Goal: Task Accomplishment & Management: Manage account settings

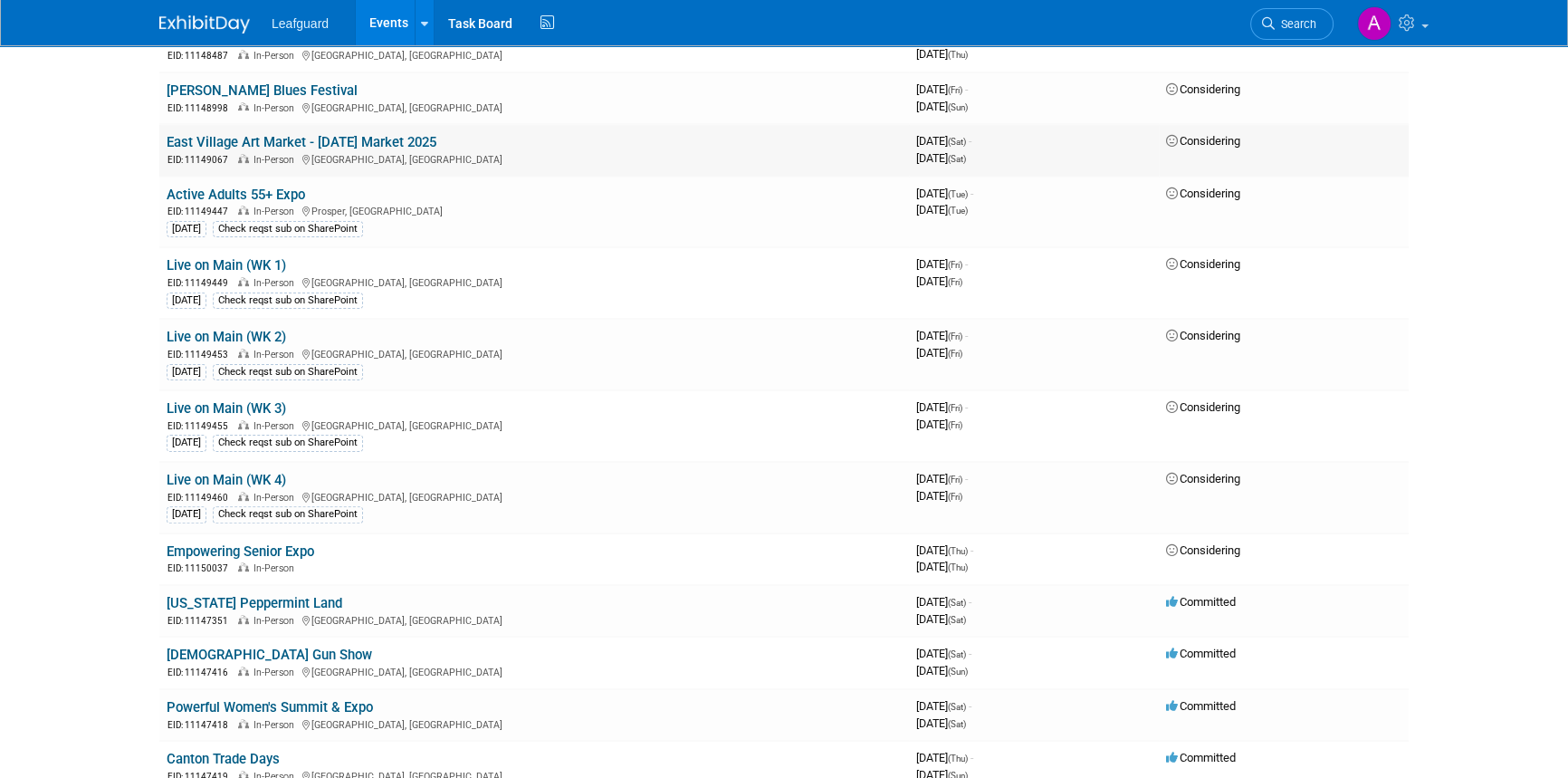
scroll to position [658, 0]
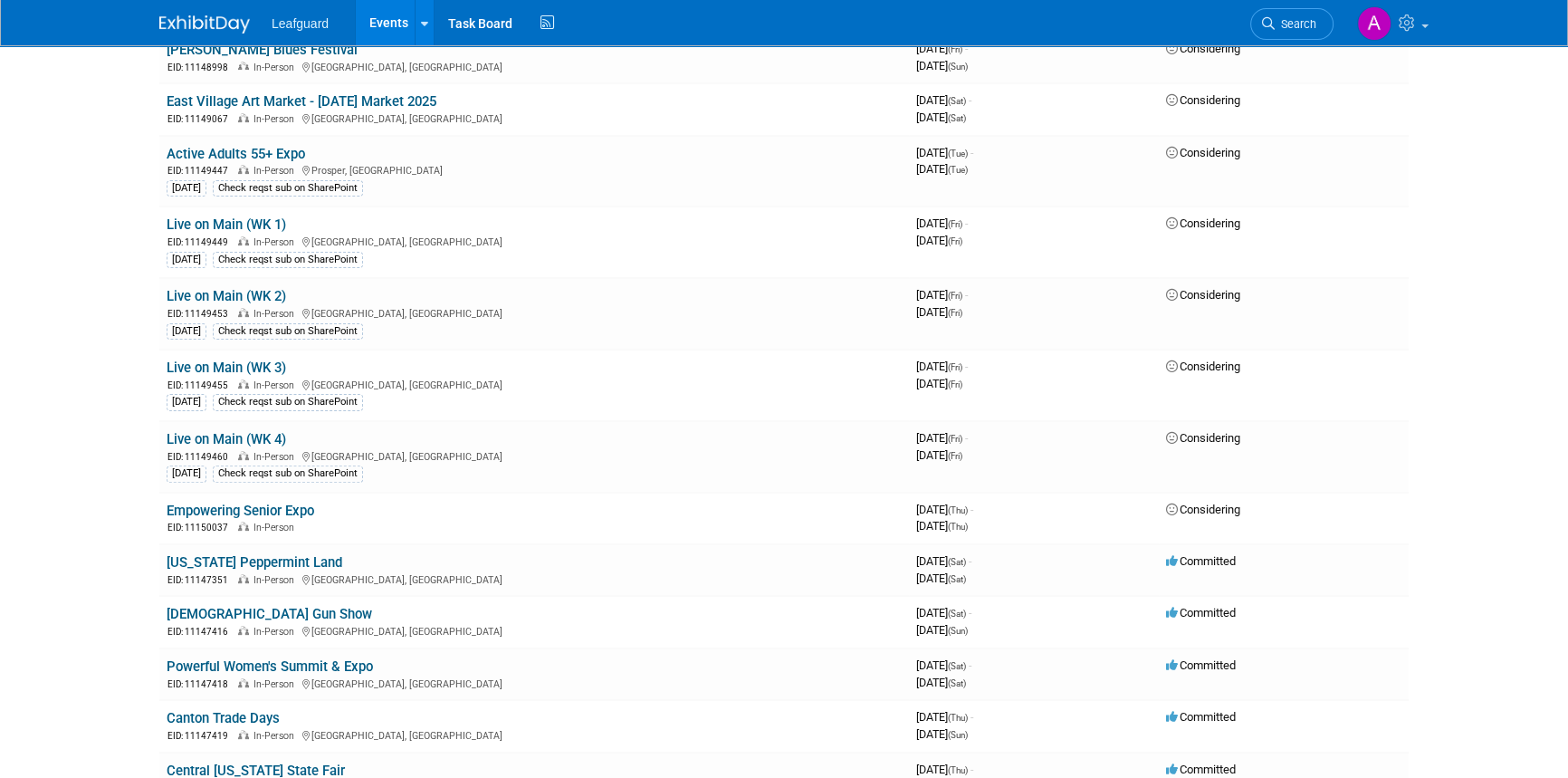
click at [271, 503] on link "Empowering Senior Expo" at bounding box center [241, 510] width 148 height 16
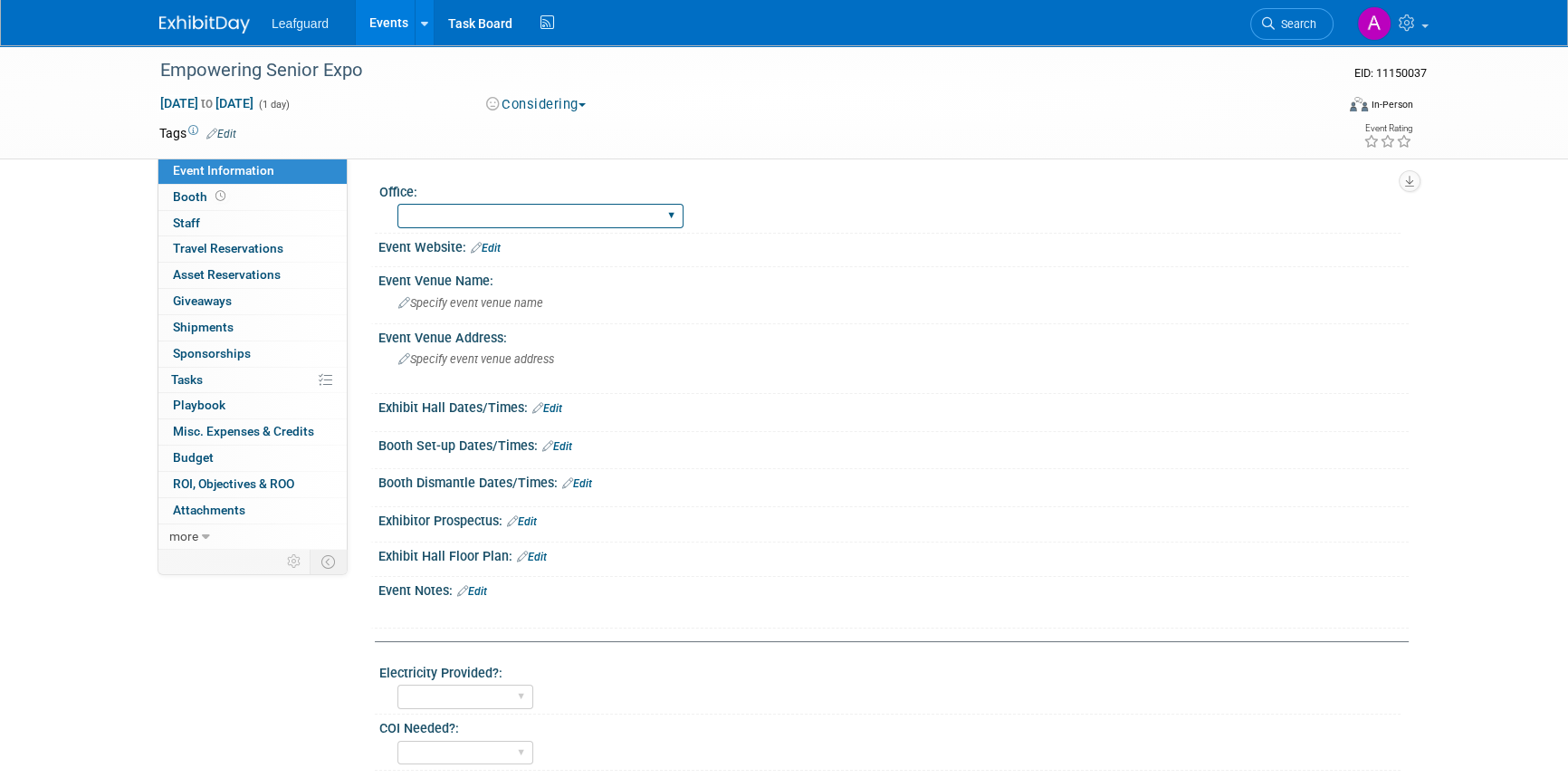
click at [499, 214] on select "[GEOGRAPHIC_DATA] [US_STATE] [GEOGRAPHIC_DATA] [GEOGRAPHIC_DATA] [GEOGRAPHIC_DA…" at bounding box center [540, 216] width 286 height 24
select select "[GEOGRAPHIC_DATA]"
click at [397, 204] on select "[GEOGRAPHIC_DATA] [US_STATE] [GEOGRAPHIC_DATA] [GEOGRAPHIC_DATA] [GEOGRAPHIC_DA…" at bounding box center [540, 216] width 286 height 24
click at [486, 254] on link "Edit" at bounding box center [486, 248] width 30 height 13
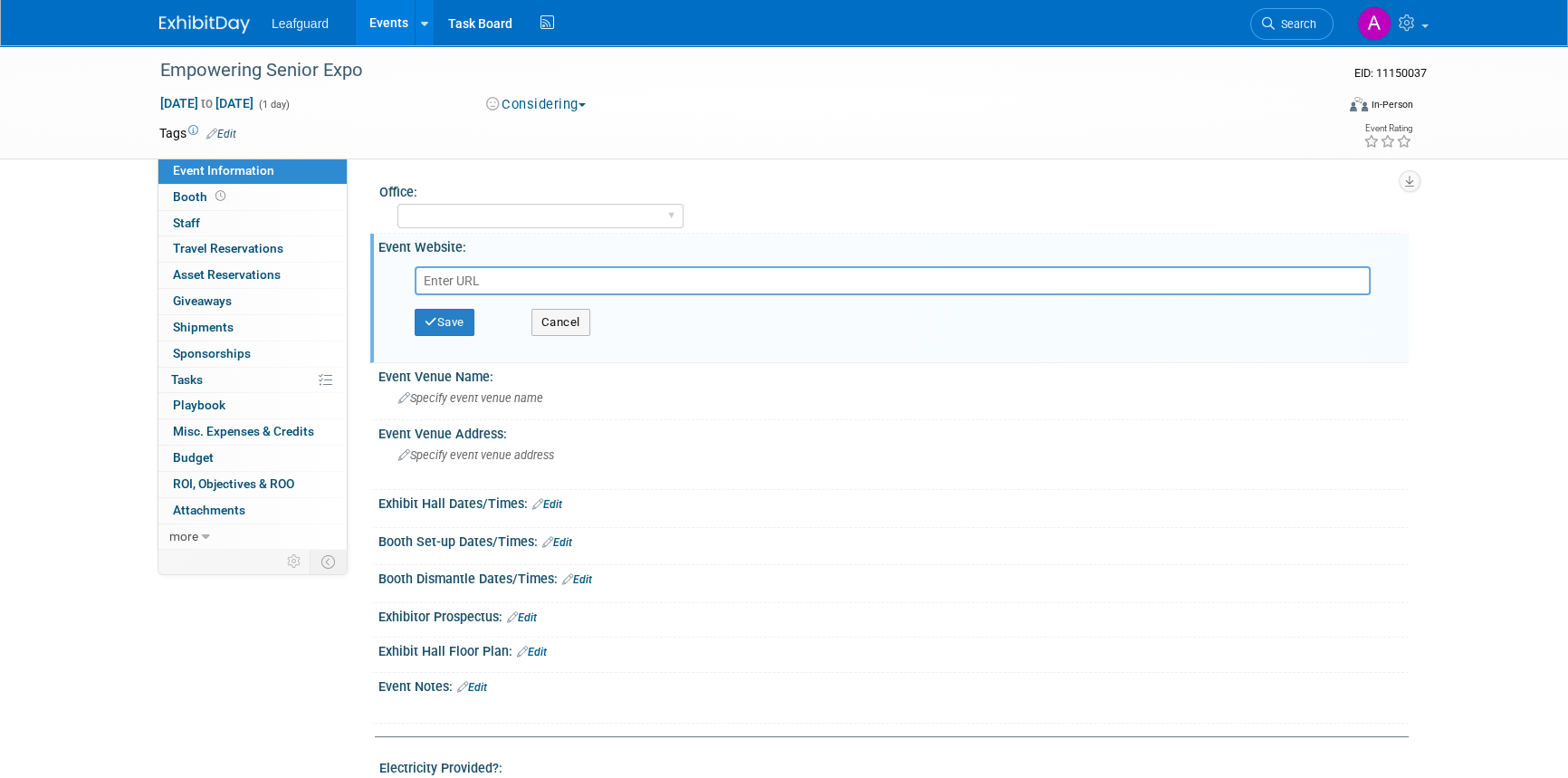
click at [443, 272] on input "text" at bounding box center [892, 280] width 956 height 29
paste input "[PERSON_NAME] - [PERSON_NAME] Exhibits Hall"
type input "Will Rogers - Amon G. Carter Jr. Exhibits Hall"
click at [441, 315] on button "Save" at bounding box center [445, 322] width 60 height 27
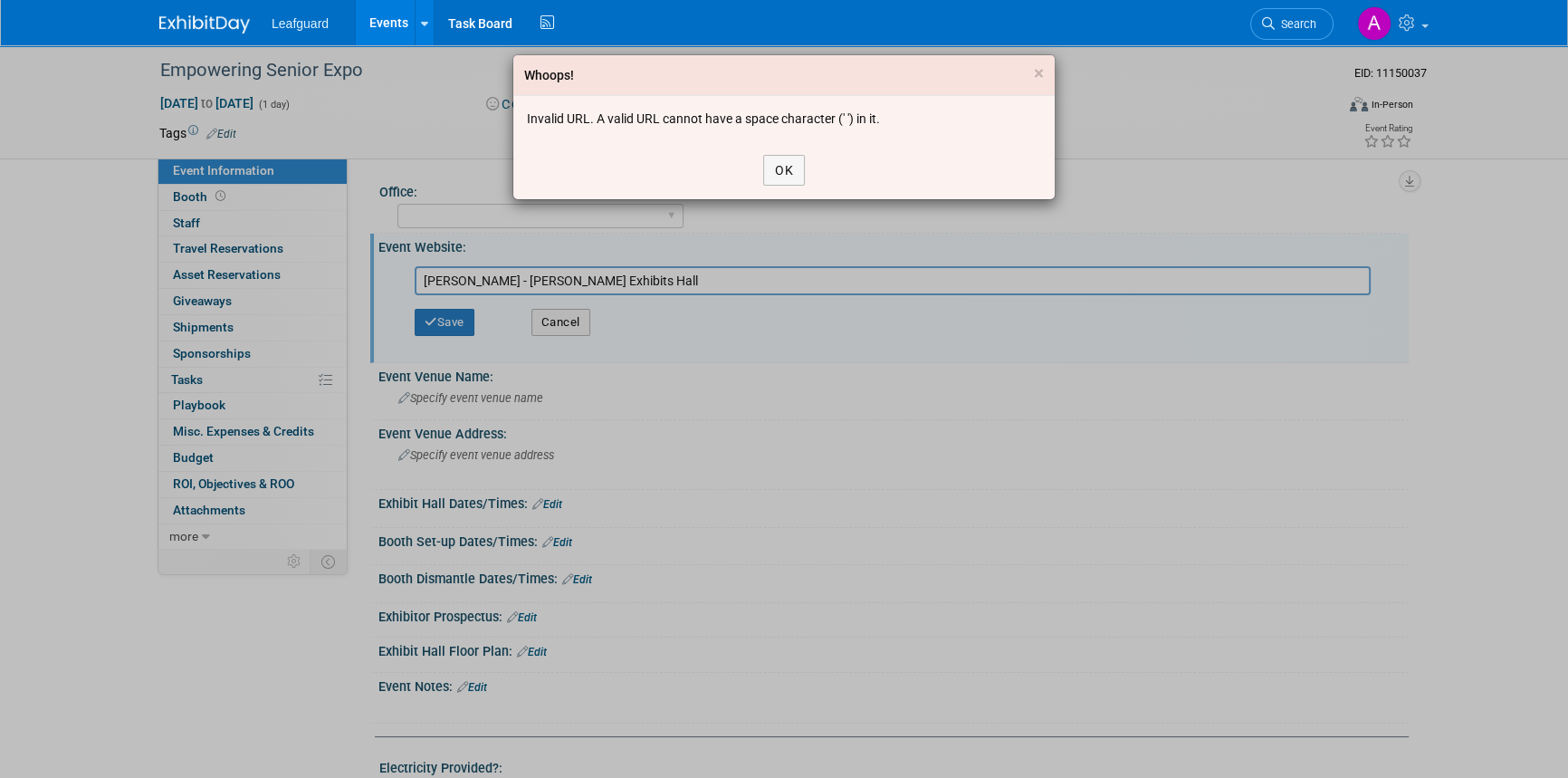
click at [779, 281] on div "Whoops! × Invalid URL. A valid URL cannot have a space character (' ') in it. OK" at bounding box center [784, 389] width 1568 height 778
click at [792, 171] on button "OK" at bounding box center [784, 169] width 41 height 31
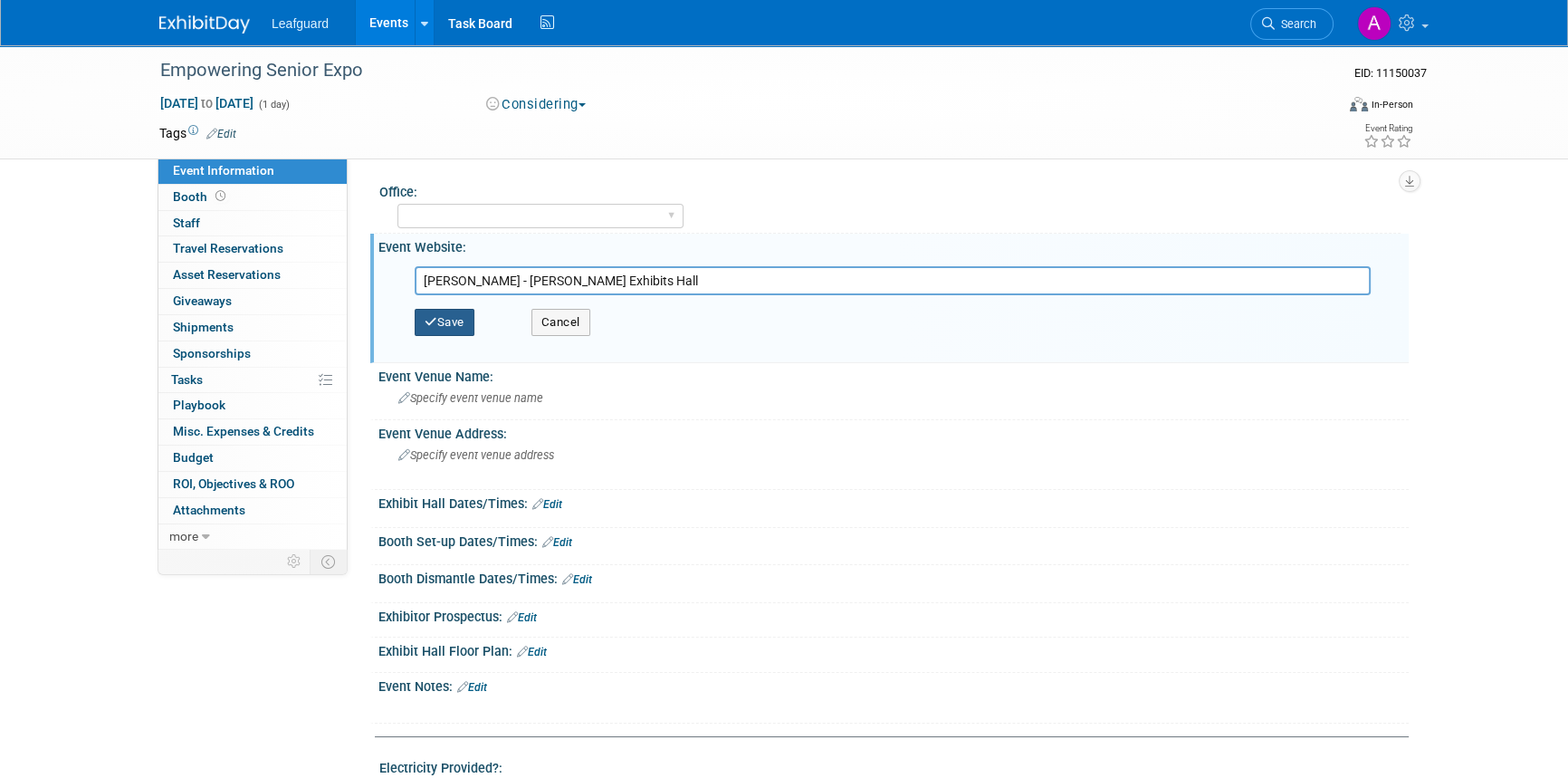
click at [451, 316] on button "Save" at bounding box center [445, 322] width 60 height 27
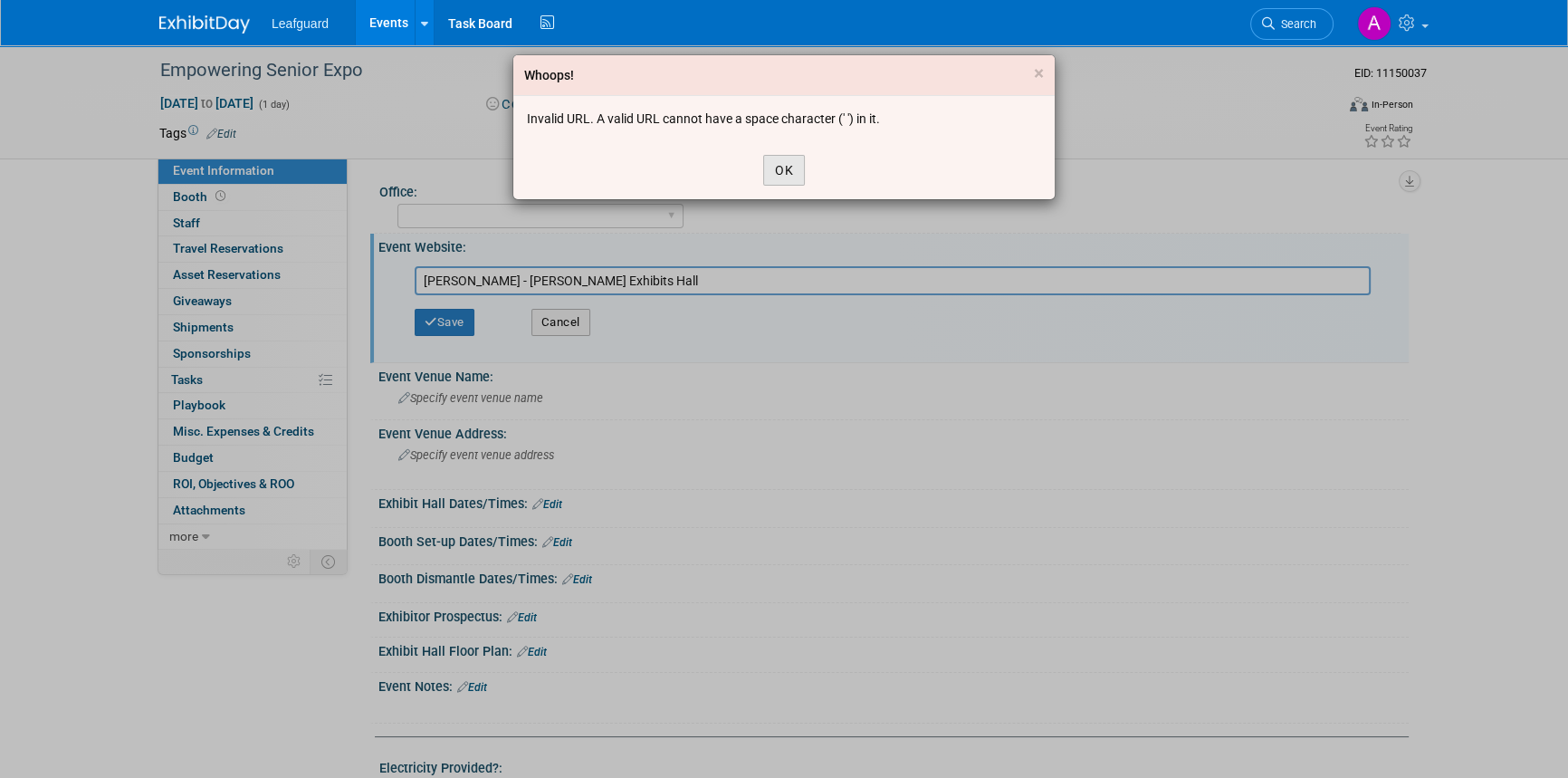
click at [778, 169] on button "OK" at bounding box center [784, 169] width 41 height 31
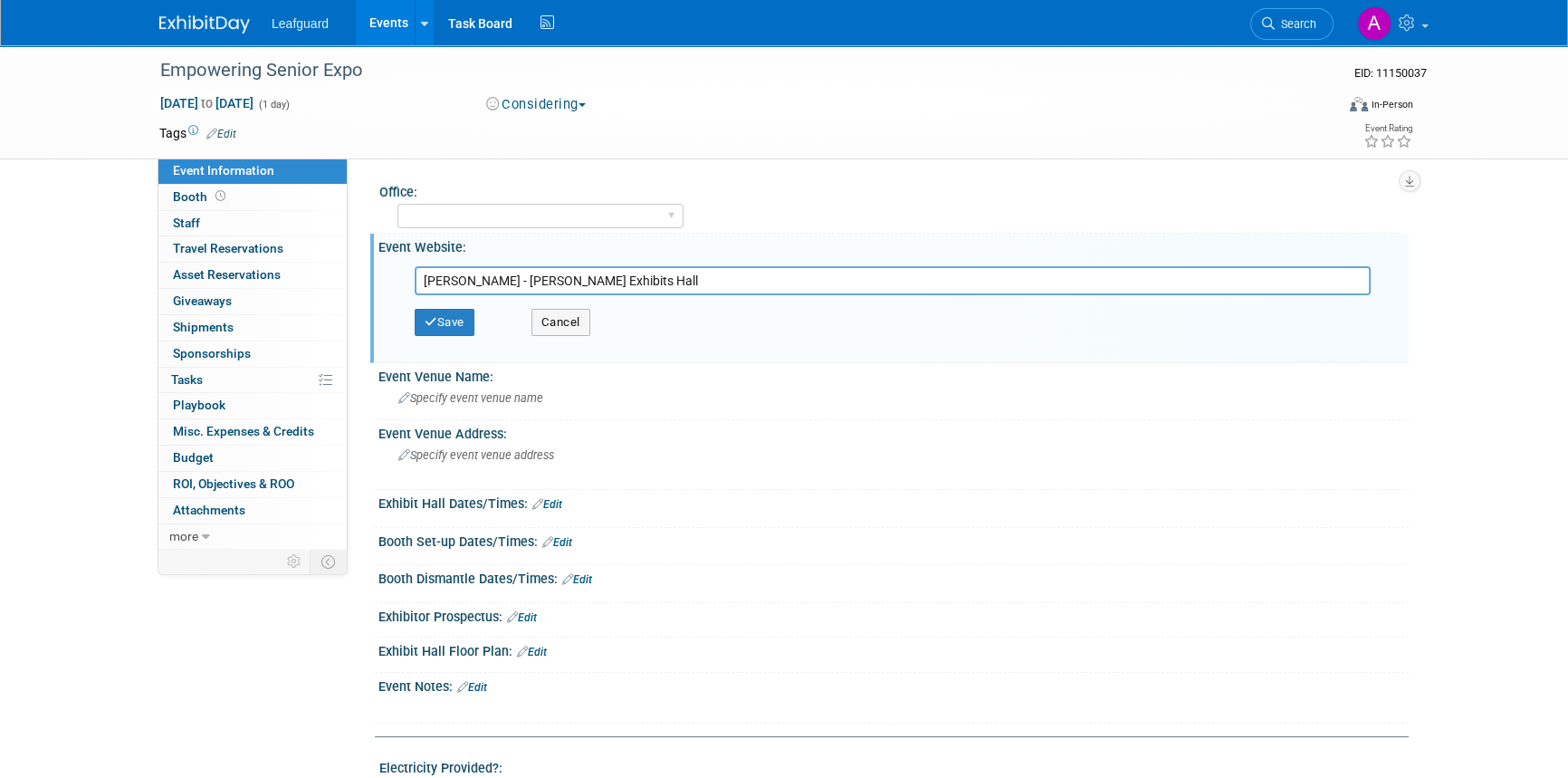
drag, startPoint x: 649, startPoint y: 273, endPoint x: 408, endPoint y: 278, distance: 241.1
click at [408, 278] on div "Will Rogers - Amon G. Carter Jr. Exhibits Hall" at bounding box center [897, 280] width 993 height 29
click at [549, 316] on button "Cancel" at bounding box center [561, 322] width 59 height 27
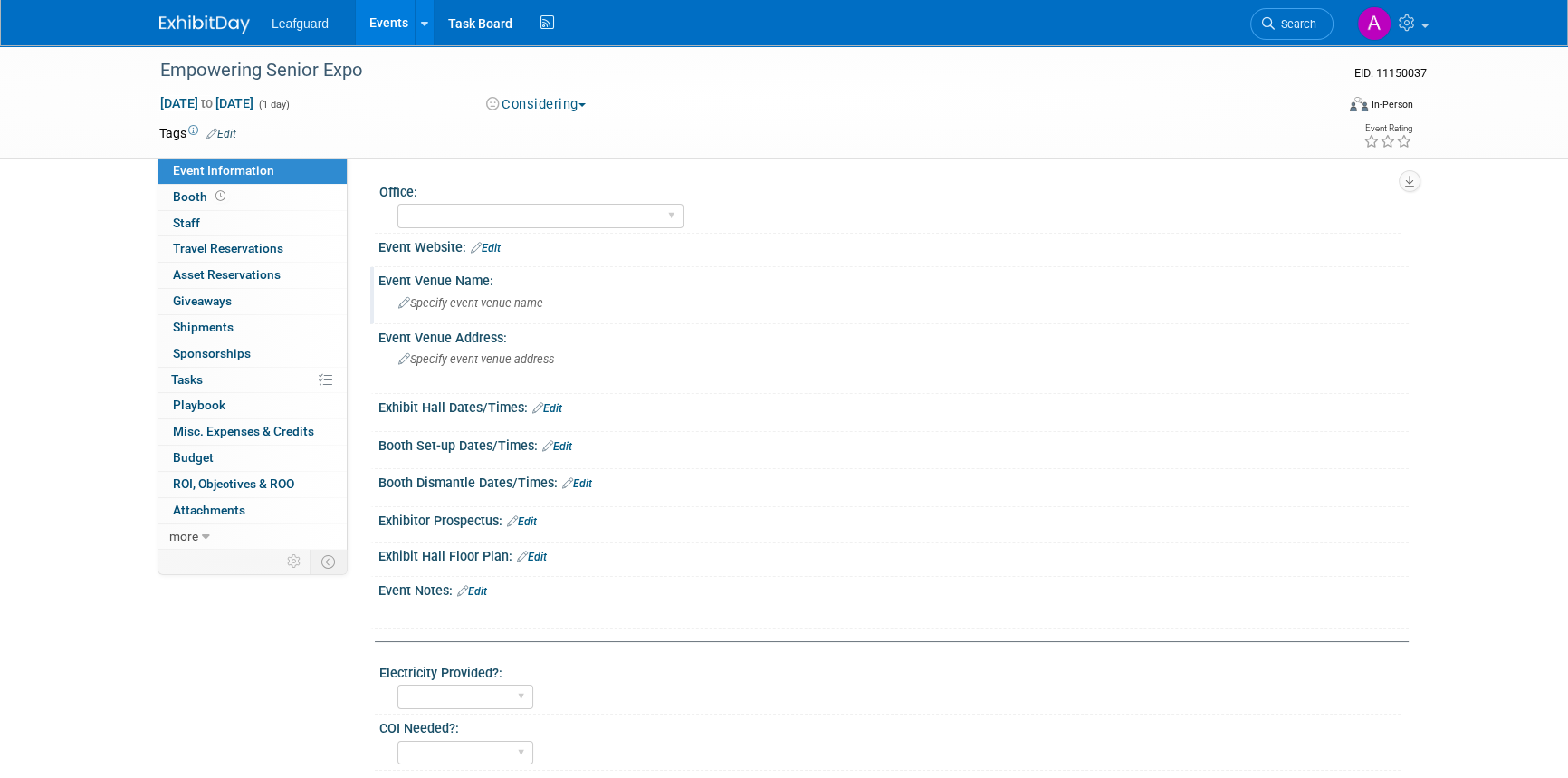
click at [435, 281] on div "Event Venue Name:" at bounding box center [893, 278] width 1030 height 22
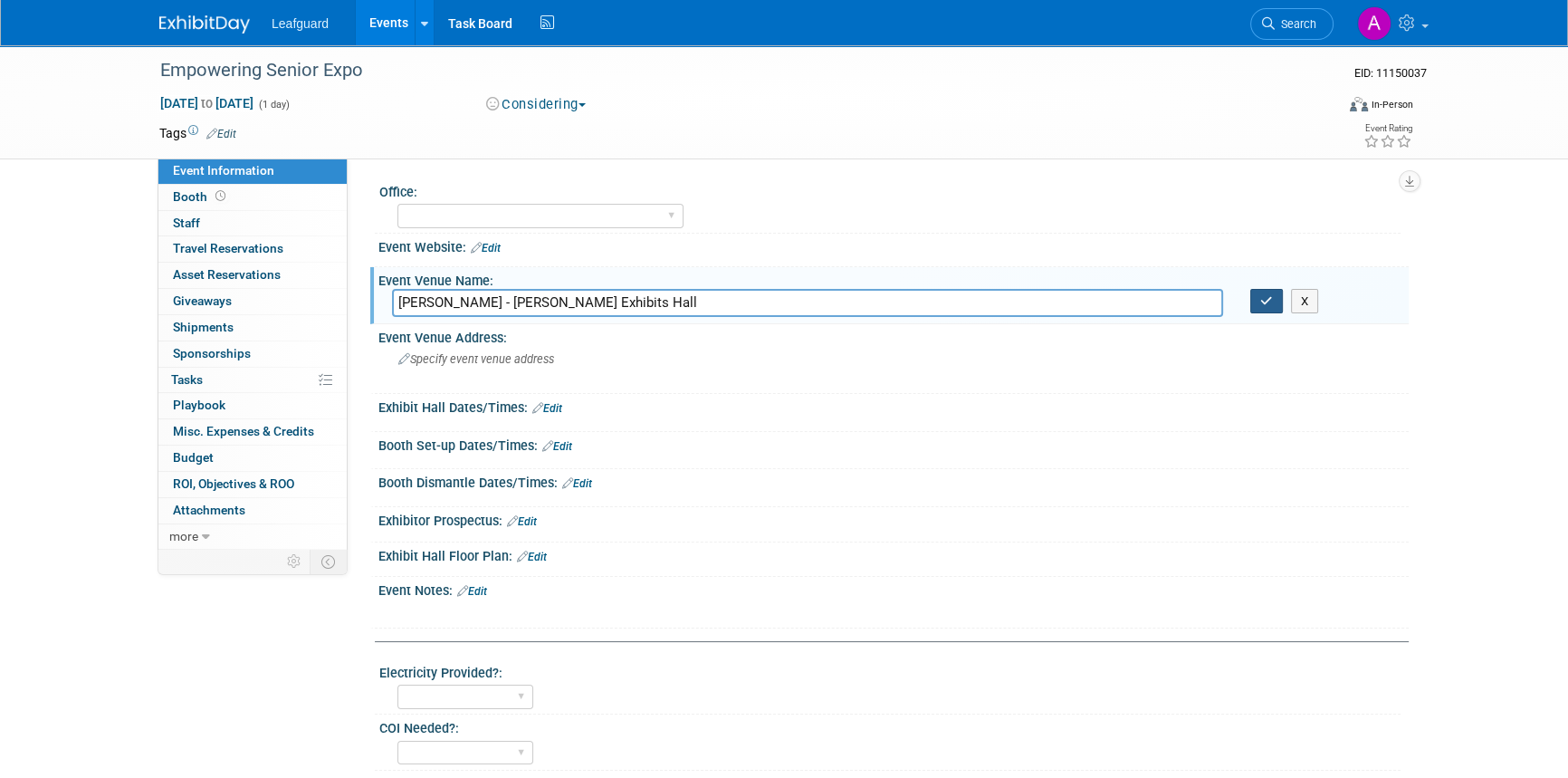
type input "Will Rogers - Amon G. Carter Jr. Exhibits Hall"
click at [1271, 301] on icon "button" at bounding box center [1267, 301] width 13 height 12
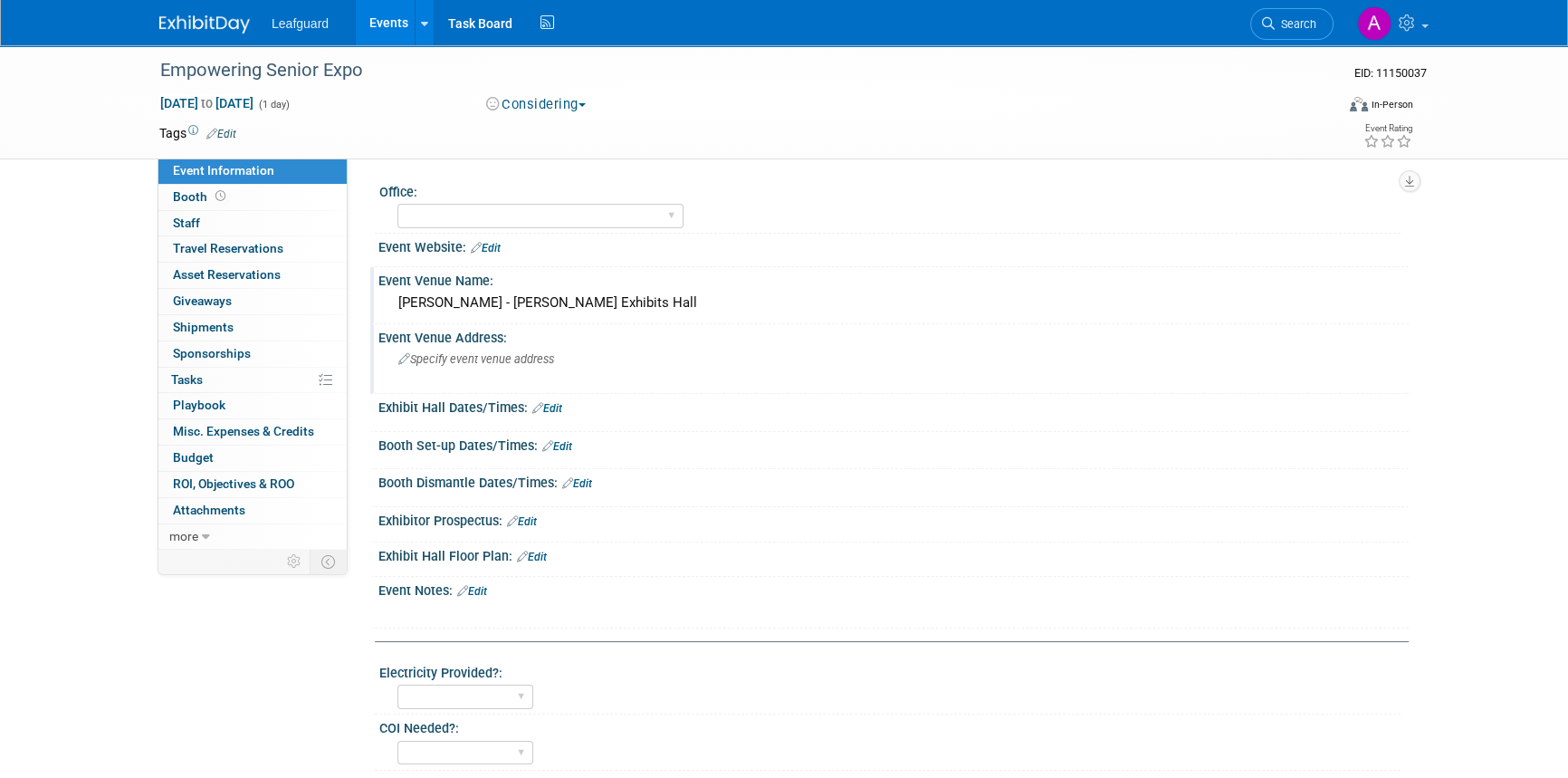
click at [459, 361] on span "Specify event venue address" at bounding box center [476, 359] width 155 height 14
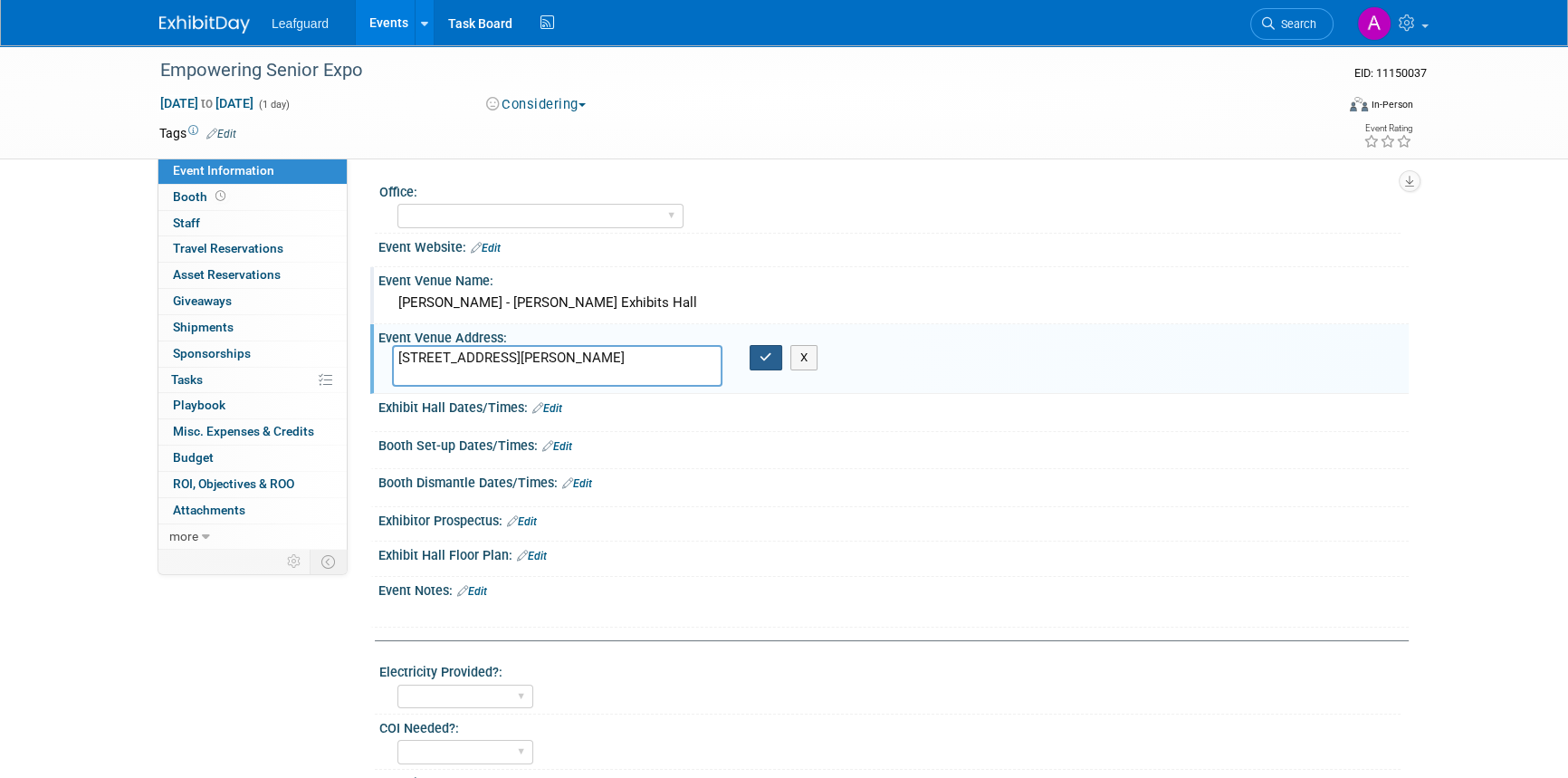
type textarea "3400 Burnett-Tandy Drive Fort Worth, TX 76107"
click at [764, 347] on button "button" at bounding box center [766, 357] width 33 height 25
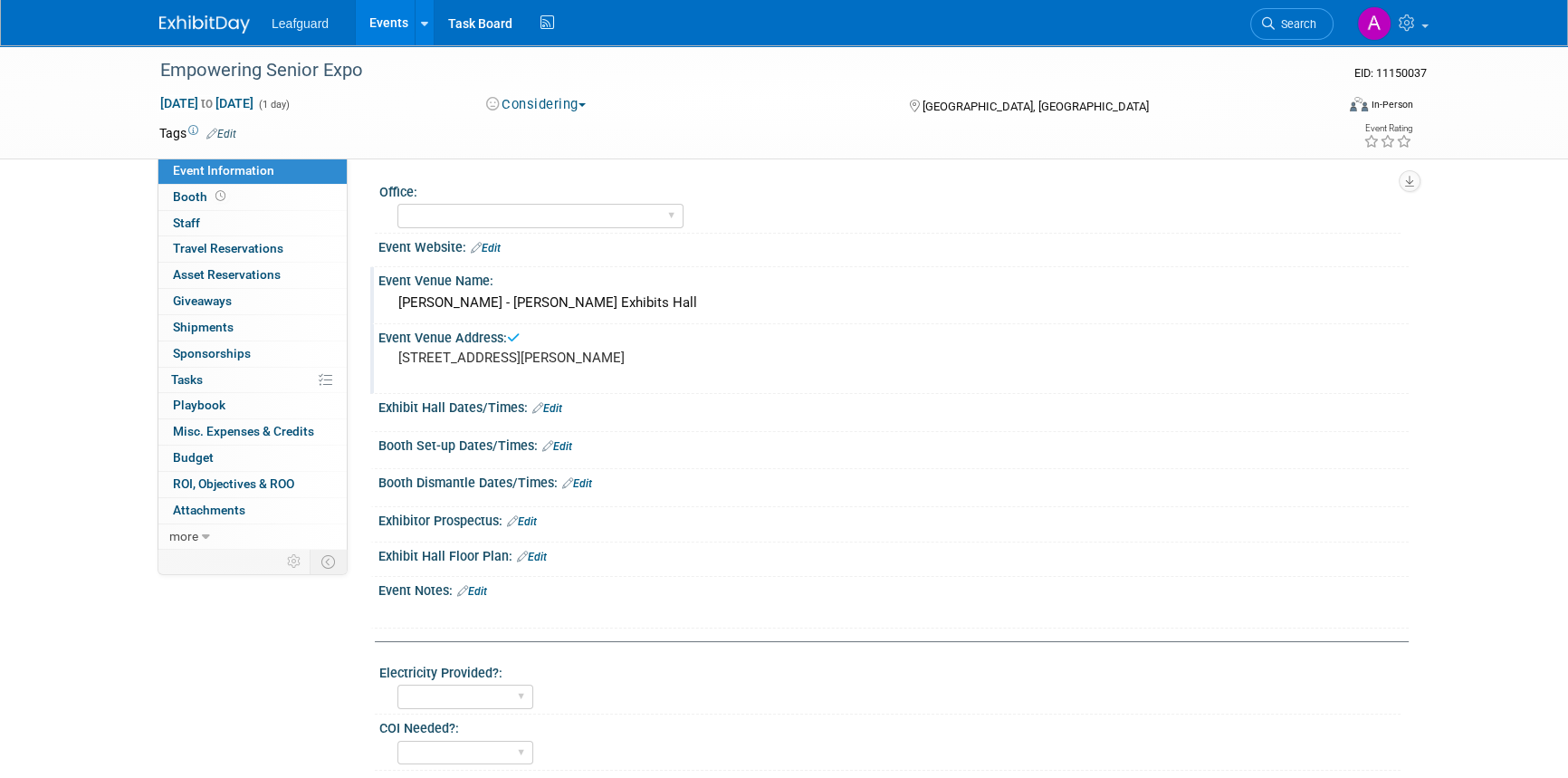
click at [551, 407] on link "Edit" at bounding box center [548, 408] width 30 height 13
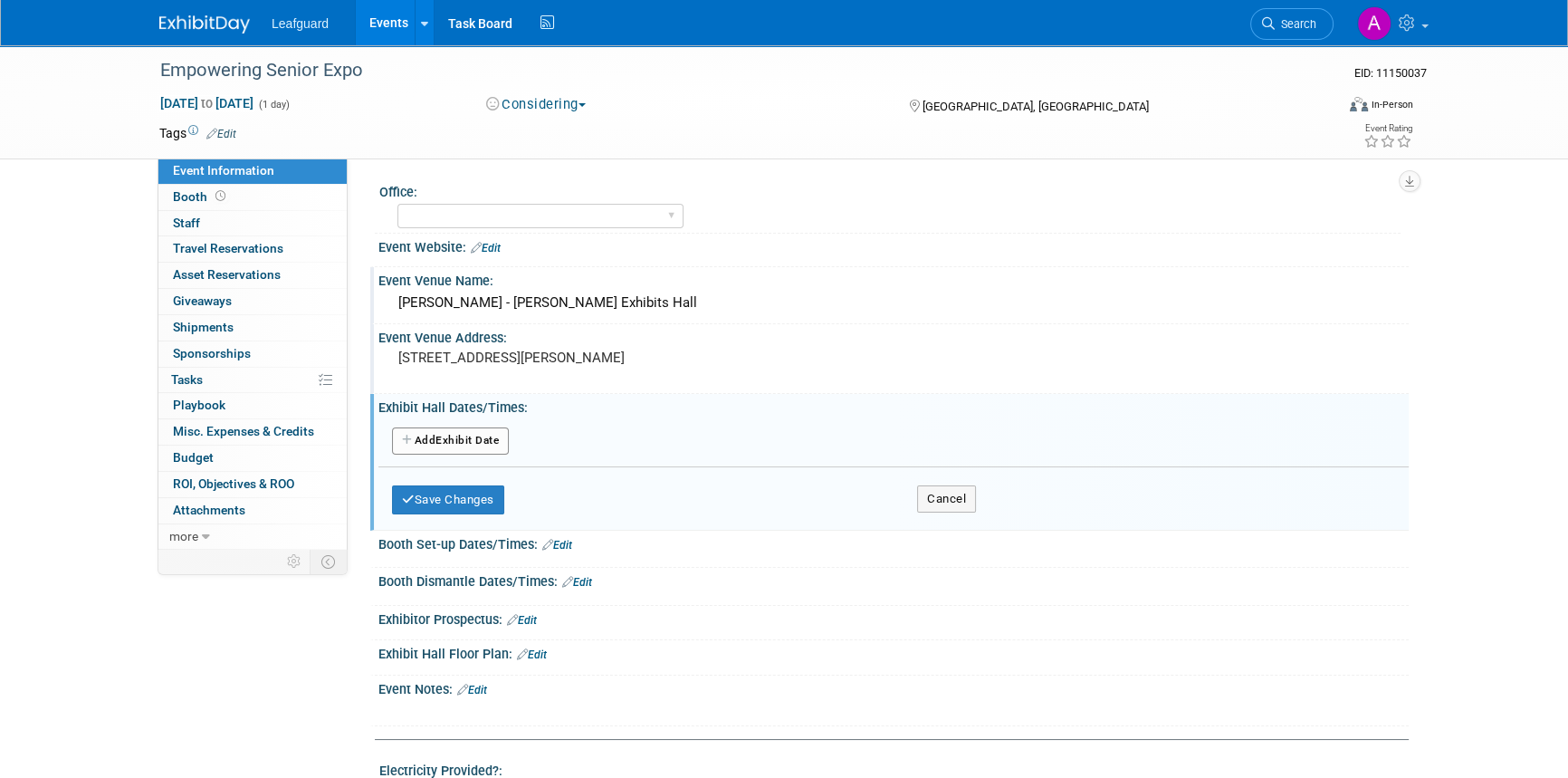
click at [452, 448] on button "Add Another Exhibit Date" at bounding box center [450, 440] width 117 height 27
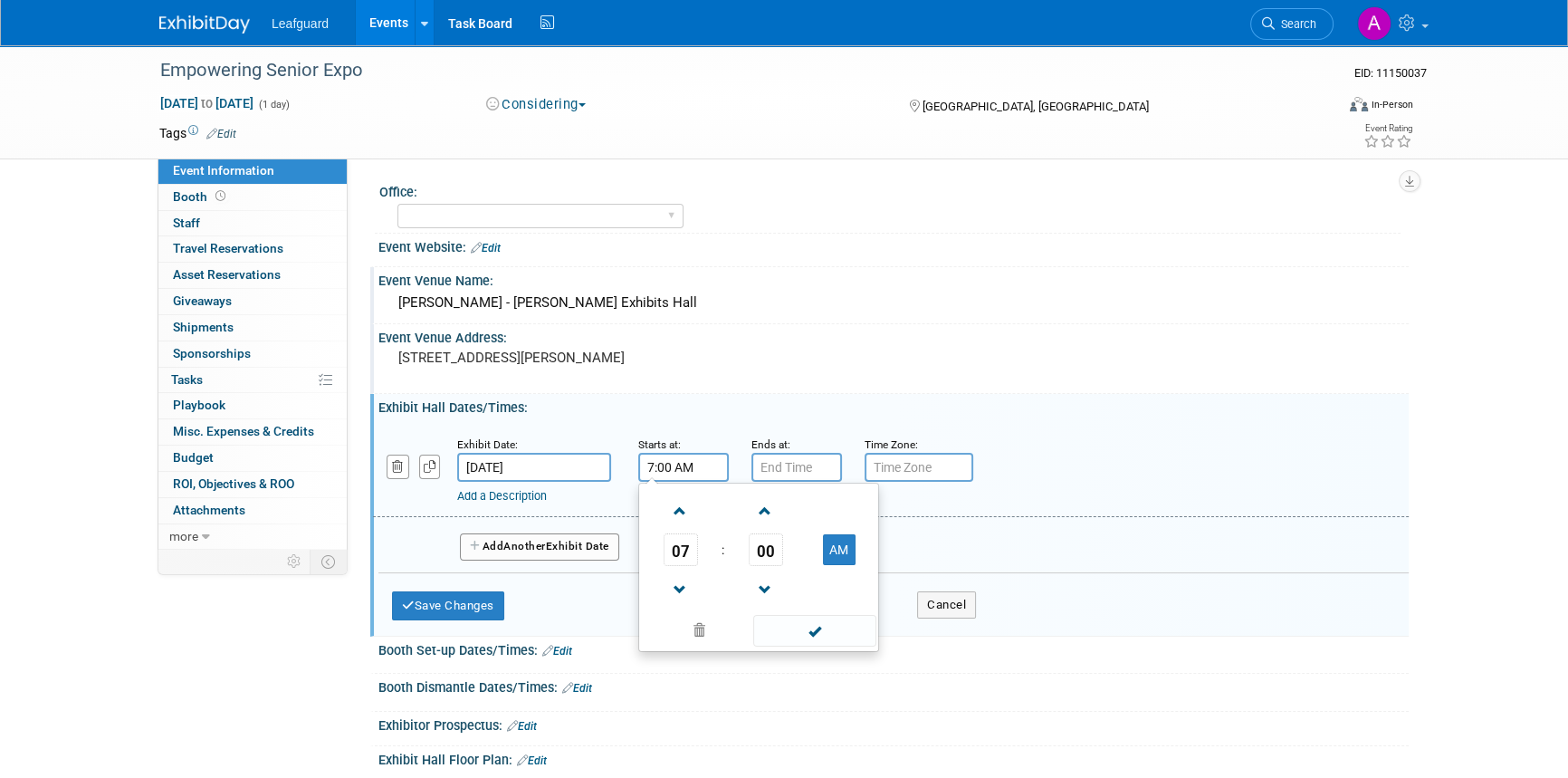
click at [655, 462] on input "7:00 AM" at bounding box center [683, 466] width 91 height 29
click at [837, 542] on button "AM" at bounding box center [839, 549] width 33 height 31
click at [670, 499] on span at bounding box center [681, 511] width 32 height 32
click at [760, 520] on span at bounding box center [766, 511] width 32 height 32
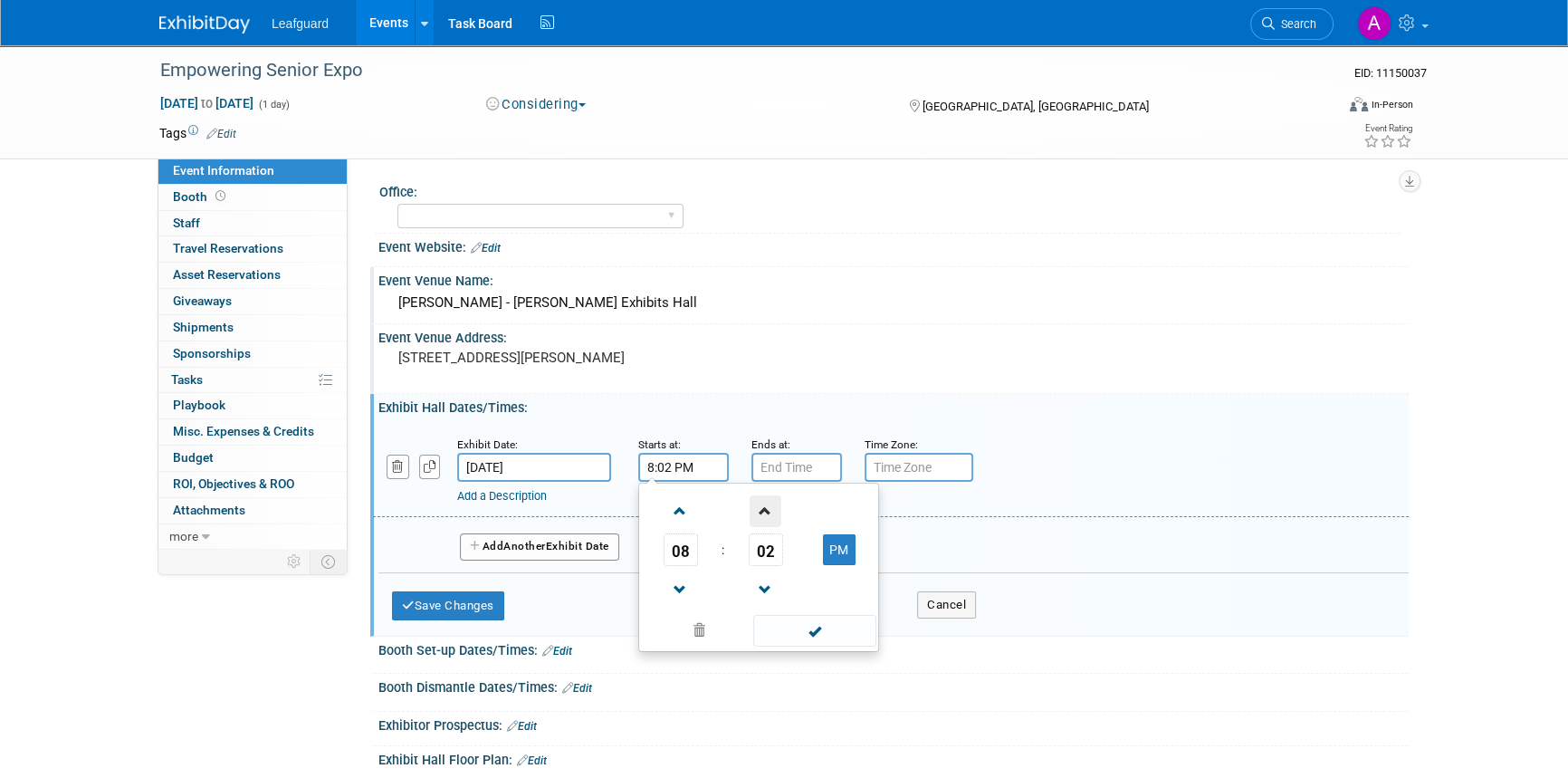
click at [760, 520] on span at bounding box center [766, 511] width 32 height 32
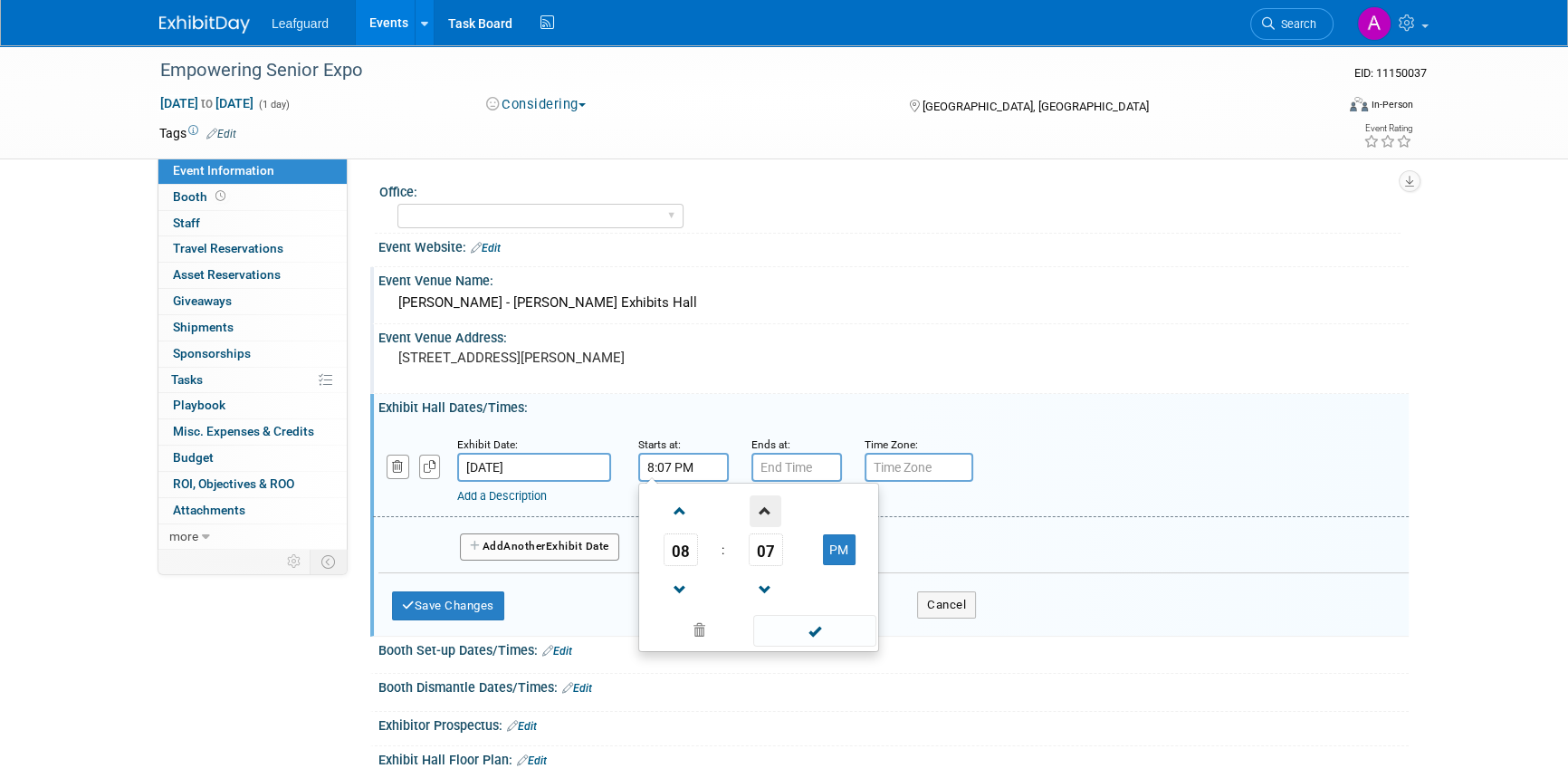
click at [760, 520] on span at bounding box center [766, 511] width 32 height 32
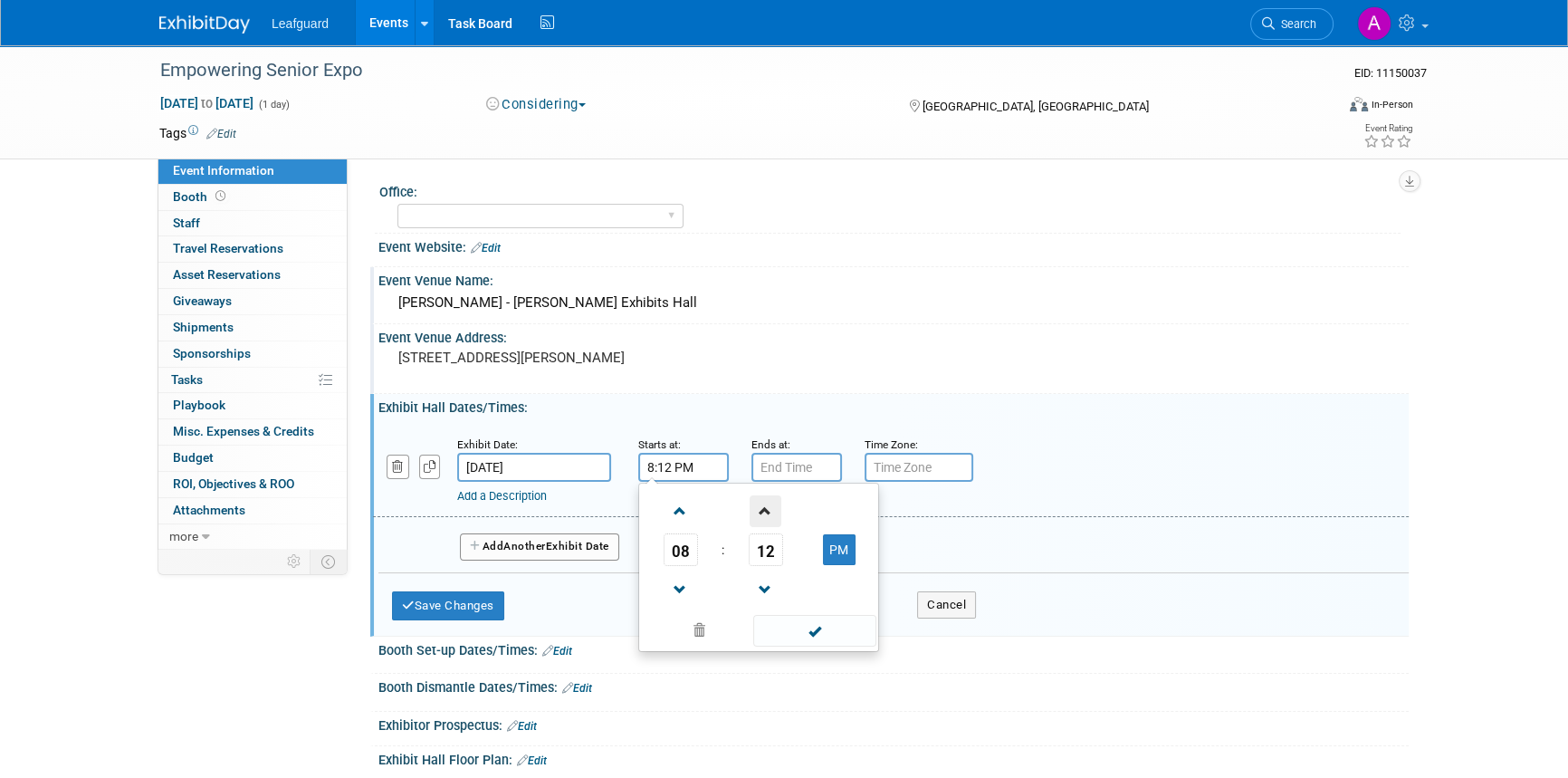
click at [760, 520] on span at bounding box center [766, 511] width 32 height 32
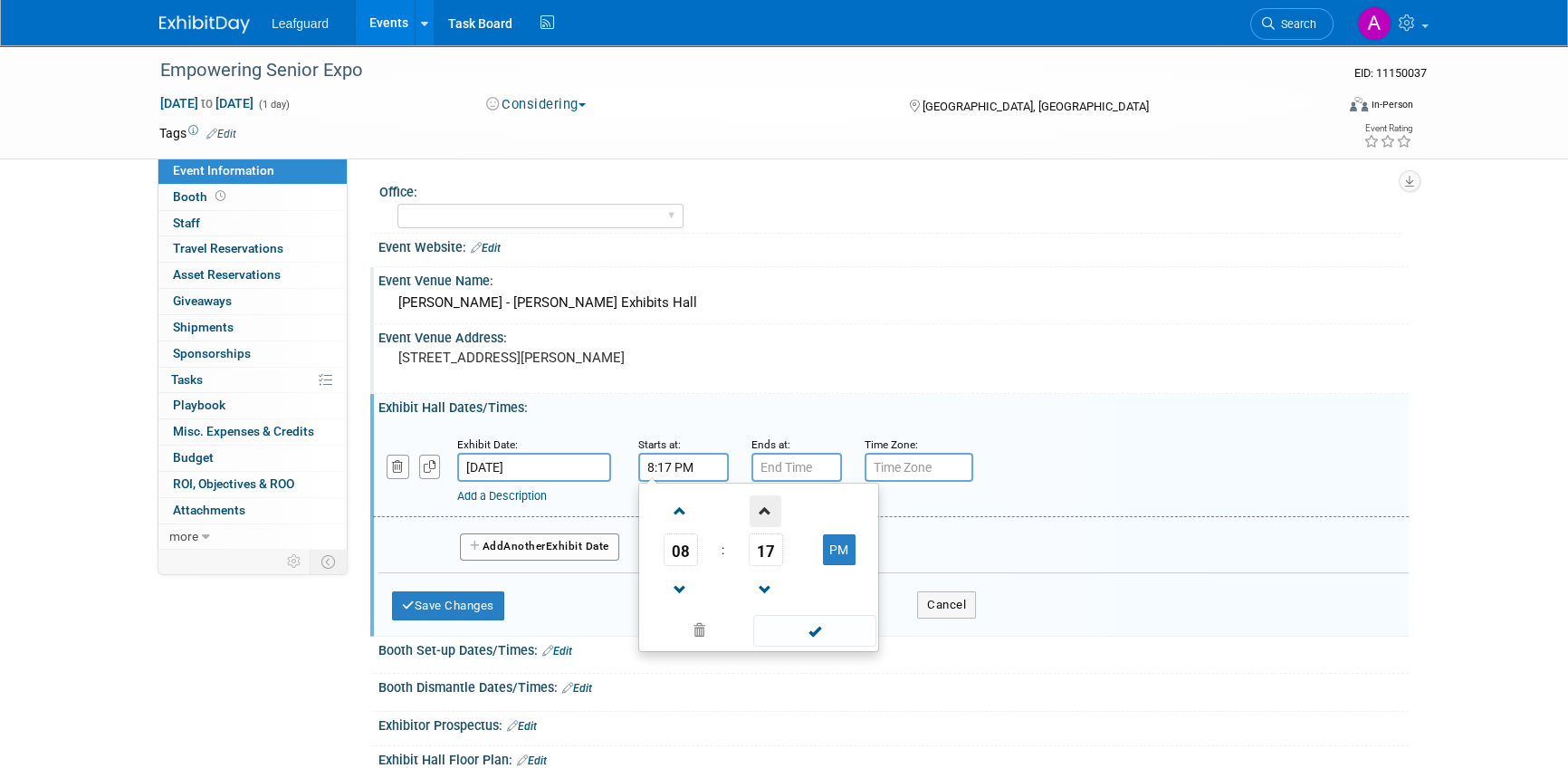
click at [760, 520] on span at bounding box center [766, 511] width 32 height 32
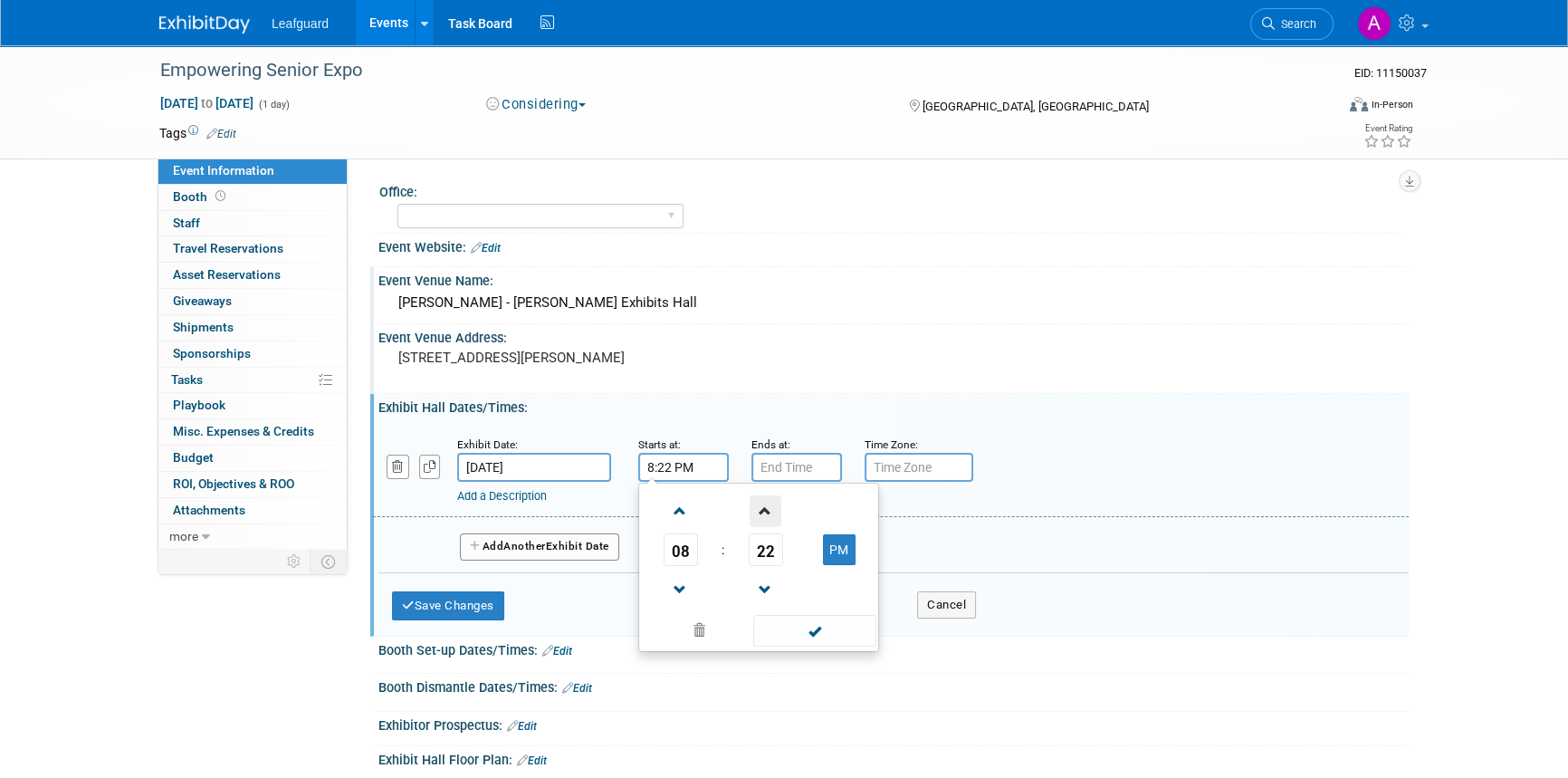
click at [760, 520] on span at bounding box center [766, 511] width 32 height 32
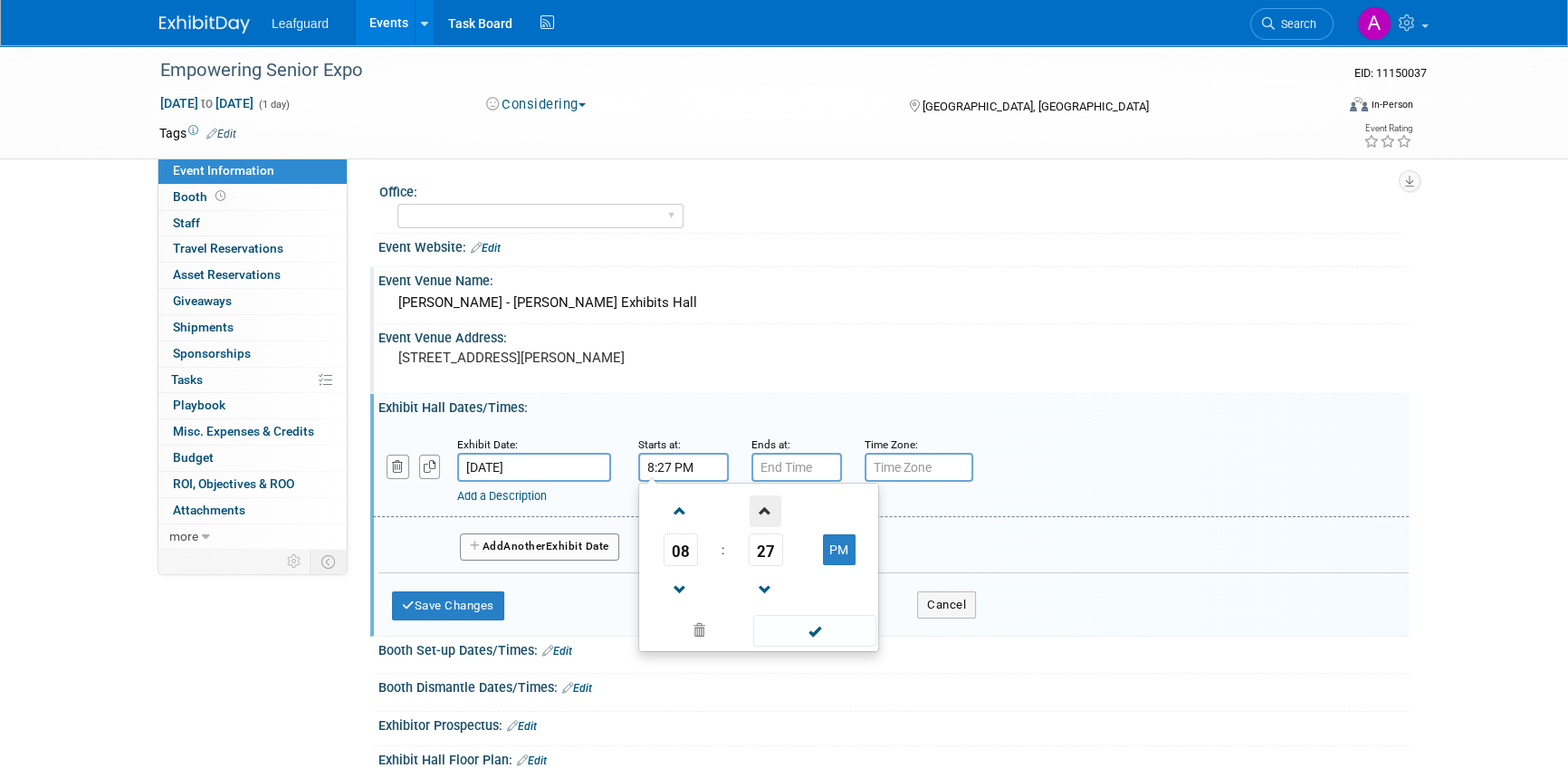
click at [760, 520] on span at bounding box center [766, 511] width 32 height 32
type input "8:30 PM"
click at [804, 634] on span at bounding box center [813, 631] width 123 height 32
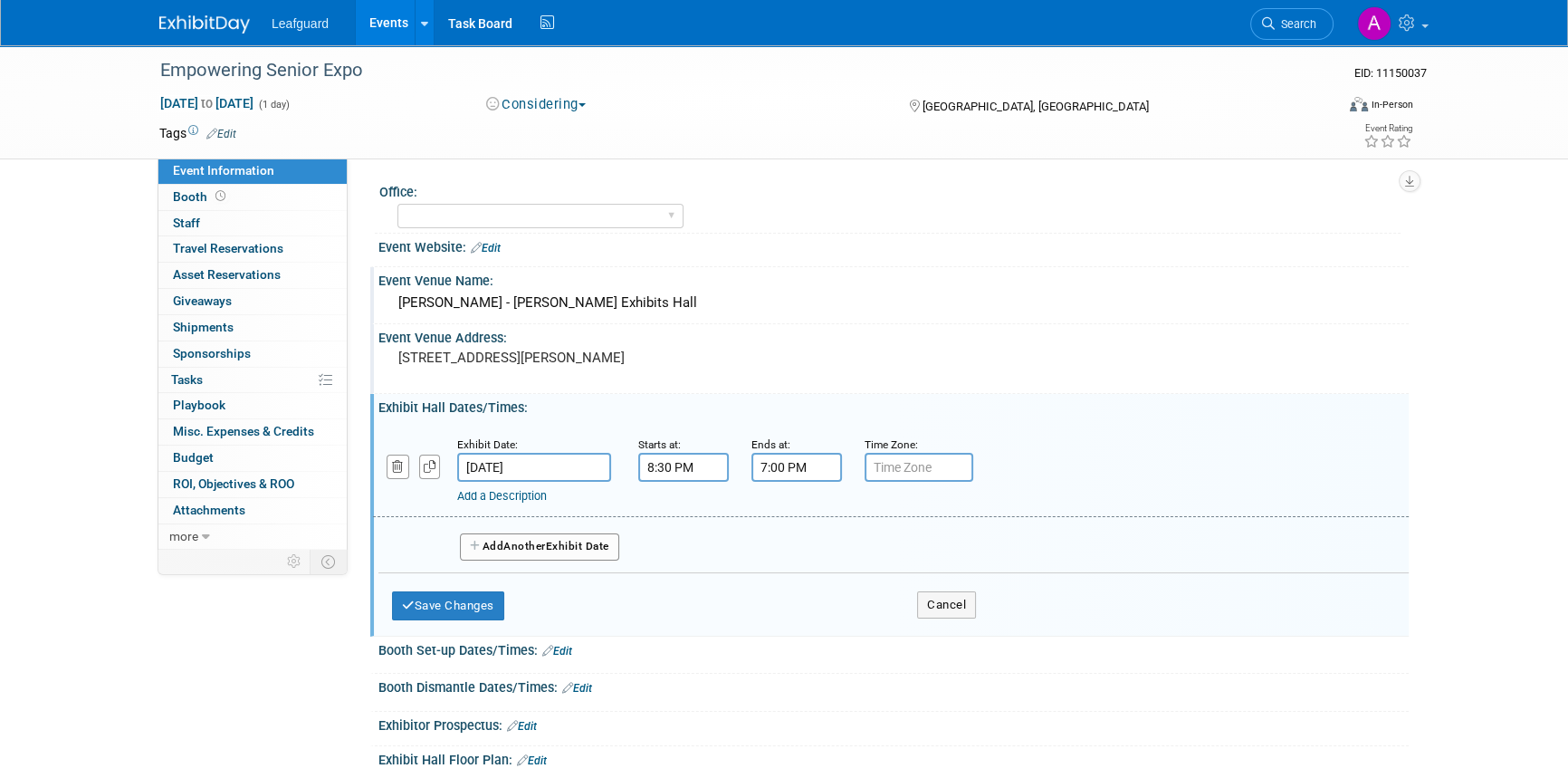
click at [766, 471] on input "7:00 PM" at bounding box center [797, 466] width 91 height 29
click at [791, 584] on span at bounding box center [794, 590] width 32 height 32
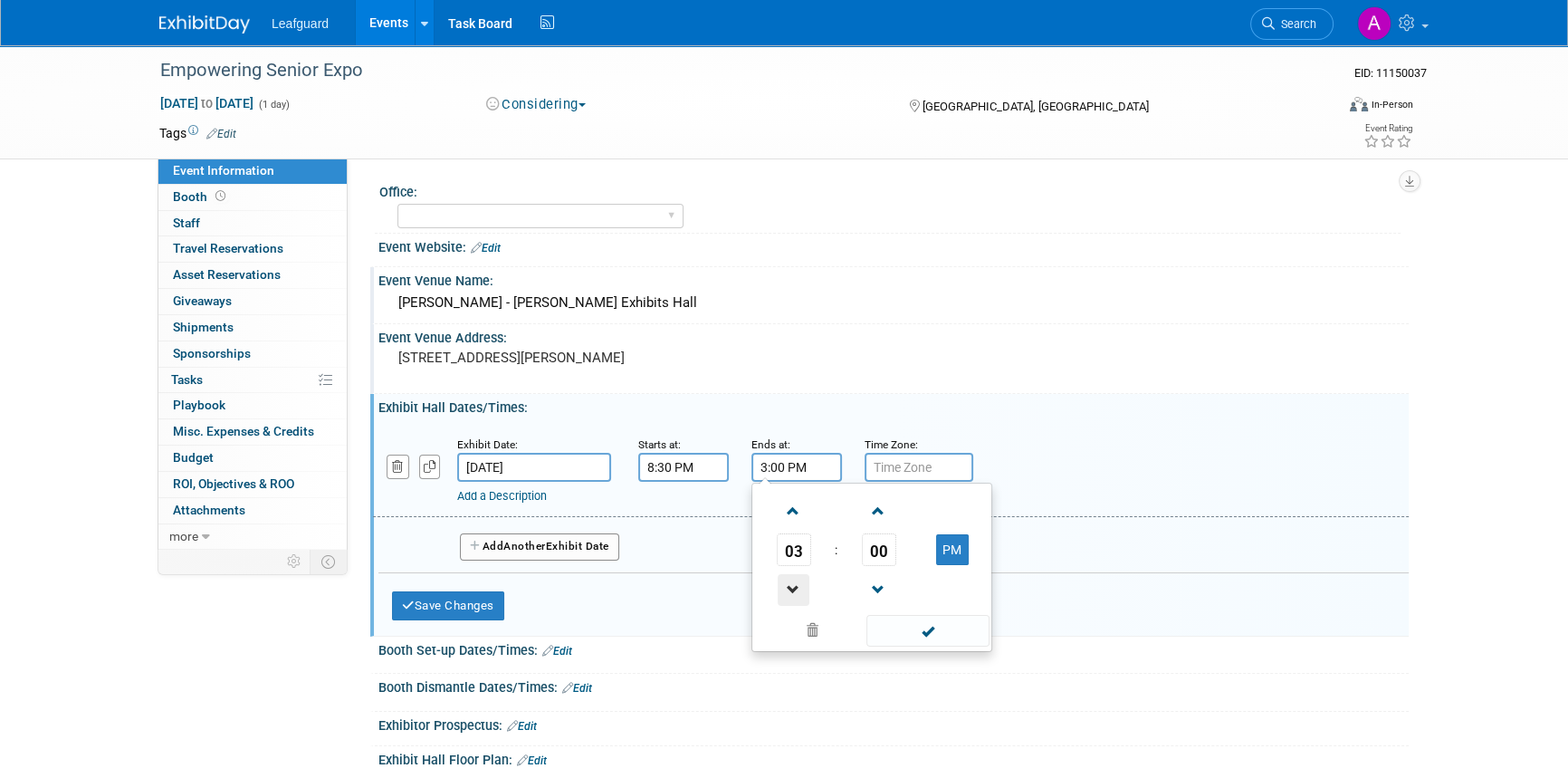
click at [791, 584] on span at bounding box center [794, 590] width 32 height 32
click at [791, 583] on span at bounding box center [794, 590] width 32 height 32
click at [876, 512] on span at bounding box center [878, 511] width 32 height 32
click at [880, 550] on span "01" at bounding box center [879, 550] width 35 height 33
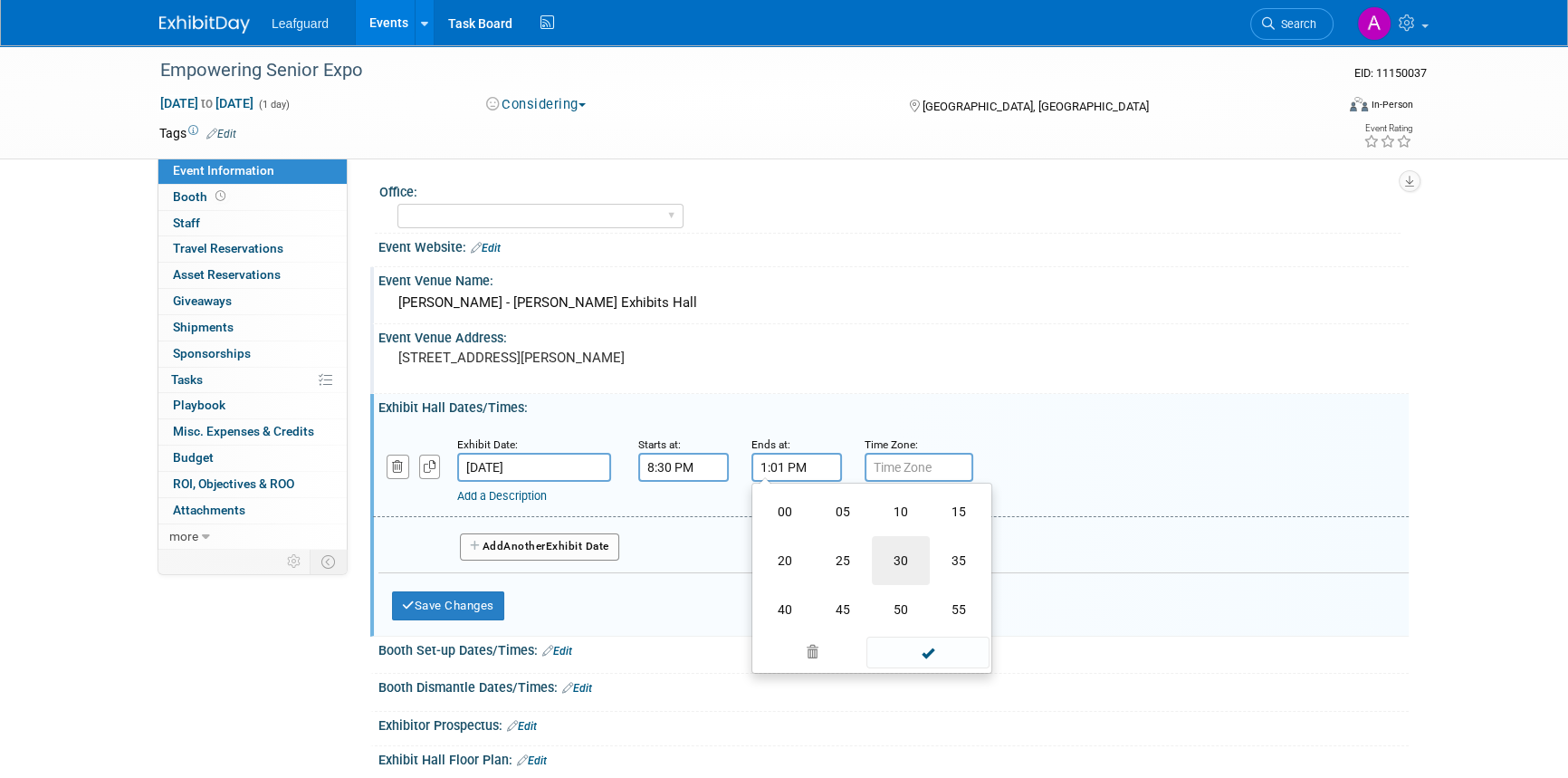
click at [902, 560] on td "30" at bounding box center [901, 560] width 58 height 49
type input "1:30 PM"
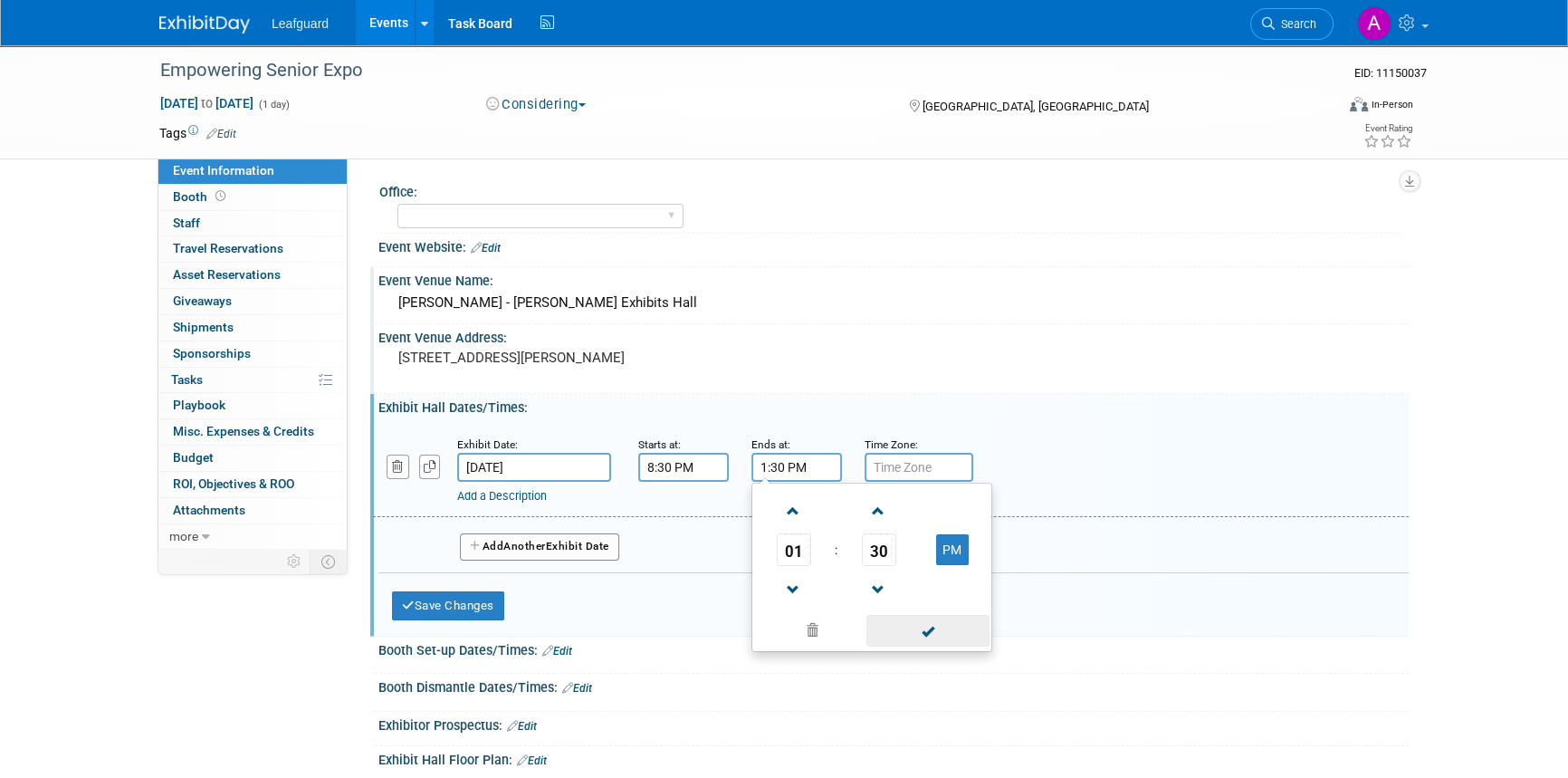
click at [922, 632] on span at bounding box center [927, 631] width 123 height 32
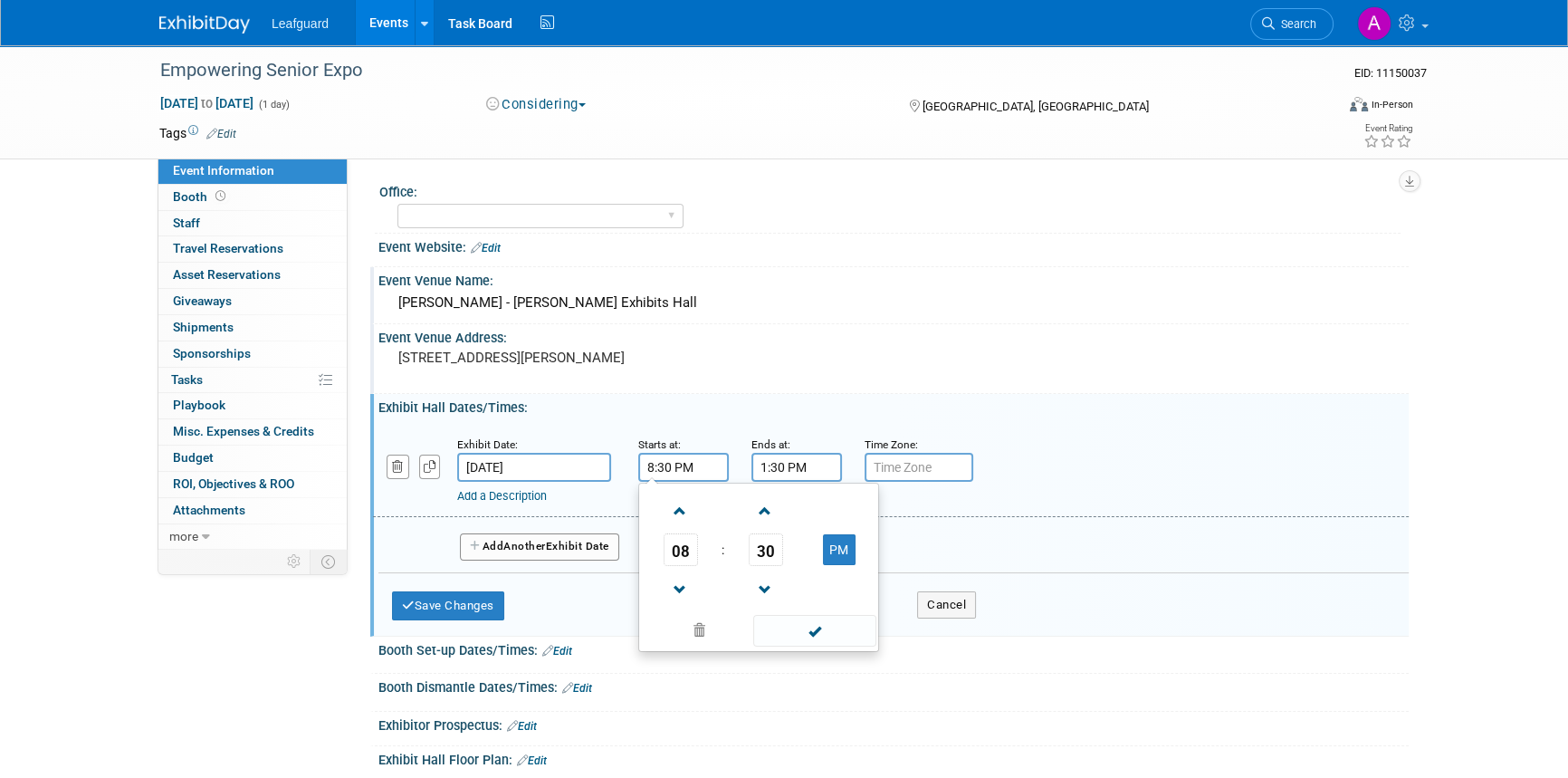
click at [711, 476] on input "8:30 PM" at bounding box center [683, 466] width 91 height 29
click at [832, 554] on button "PM" at bounding box center [839, 549] width 33 height 31
type input "8:30 AM"
click at [796, 626] on span at bounding box center [813, 631] width 123 height 32
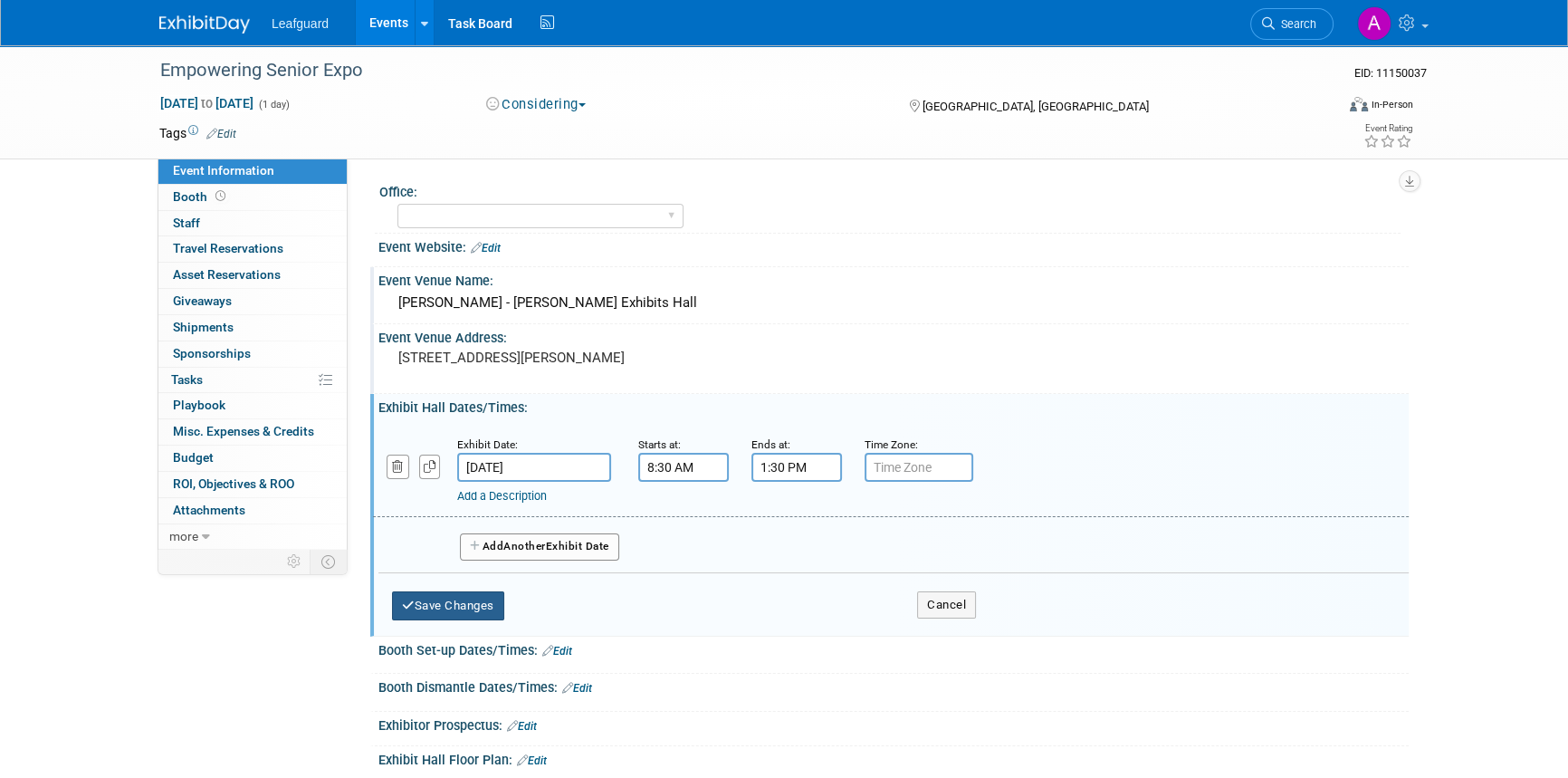
click at [456, 609] on button "Save Changes" at bounding box center [448, 605] width 112 height 29
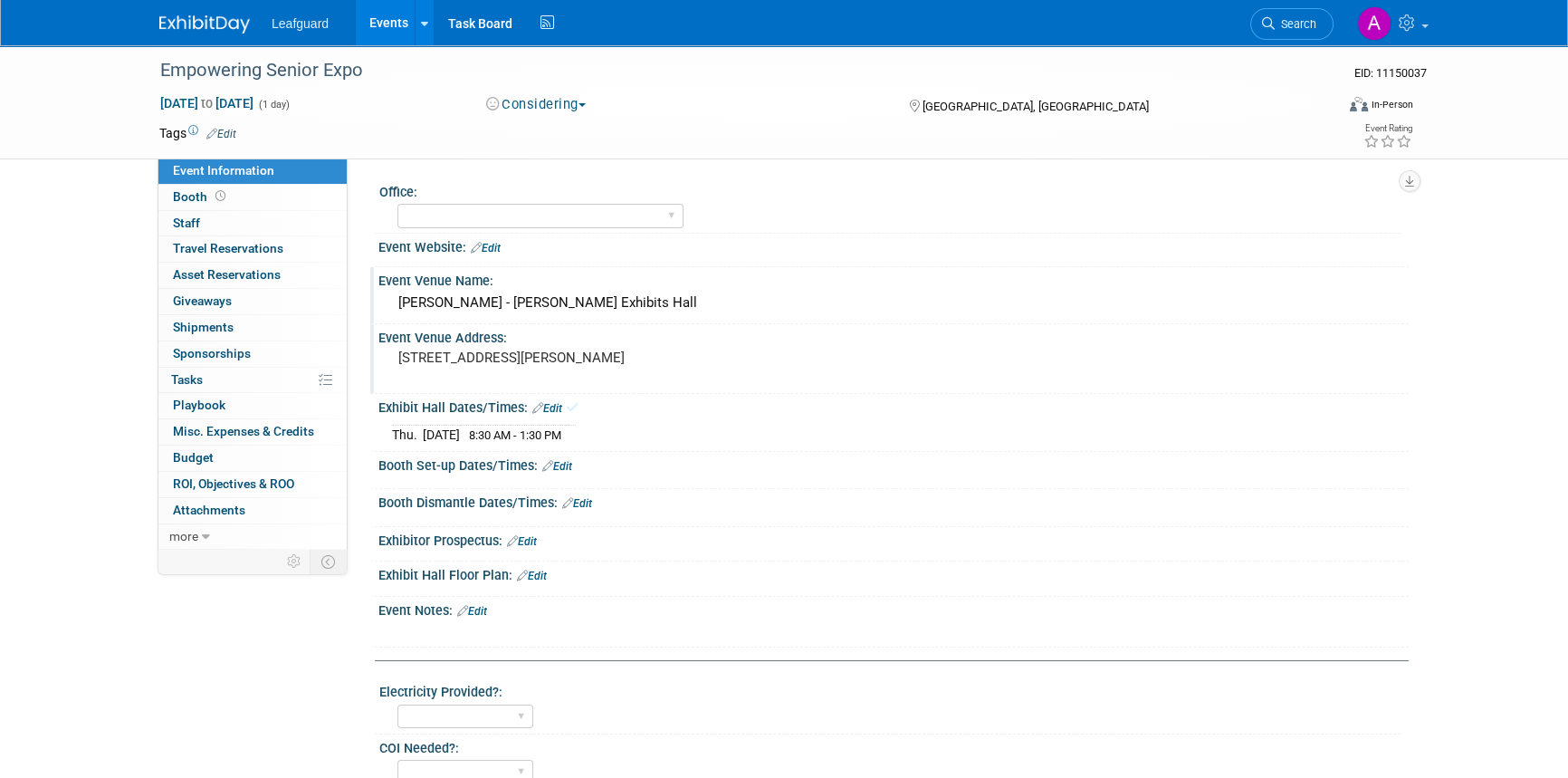
click at [558, 412] on link "Edit" at bounding box center [548, 408] width 30 height 13
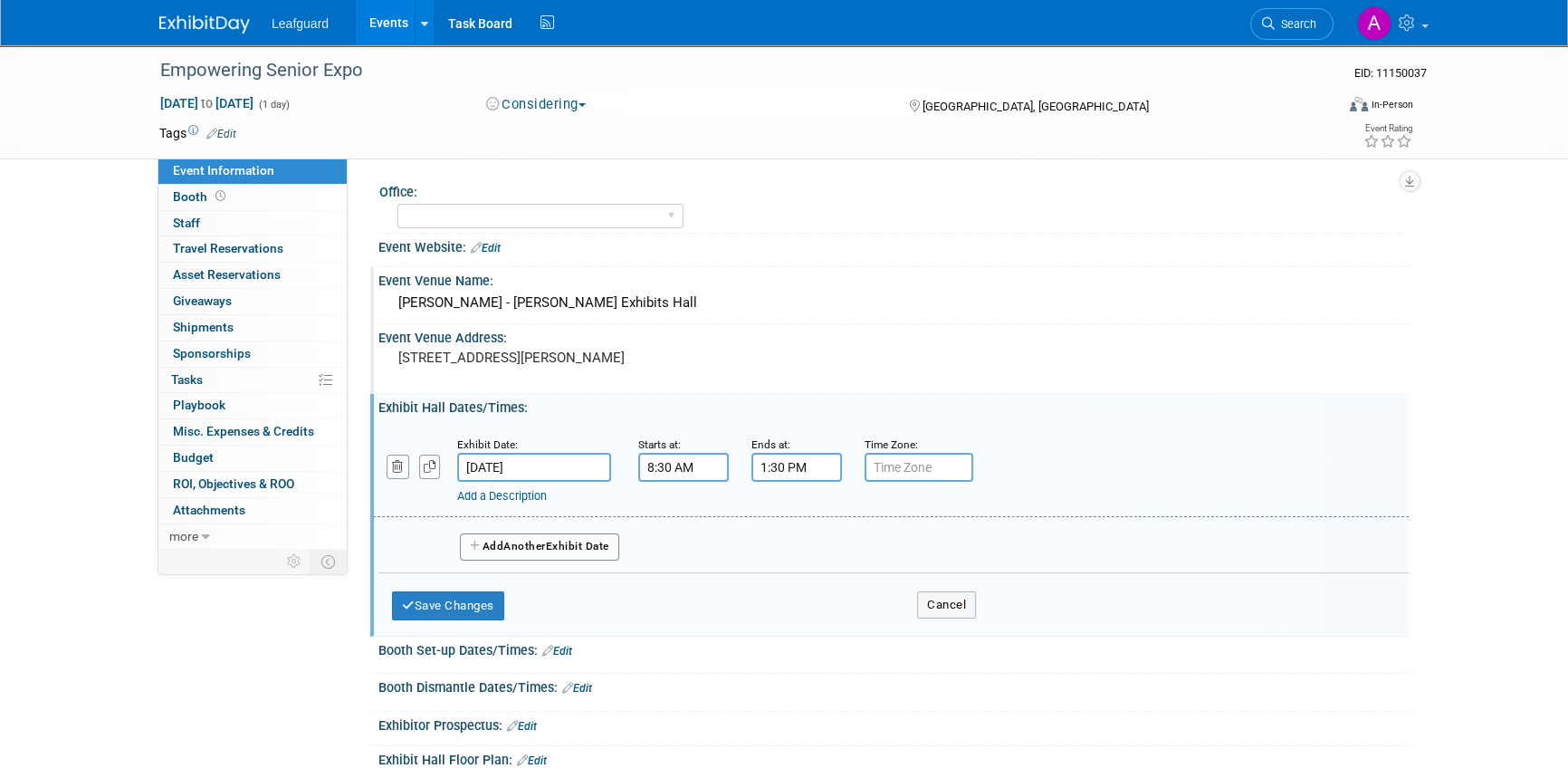
drag, startPoint x: 863, startPoint y: 463, endPoint x: 872, endPoint y: 470, distance: 11.4
click at [872, 470] on input "text" at bounding box center [918, 466] width 109 height 29
click at [887, 466] on input "text" at bounding box center [918, 466] width 109 height 29
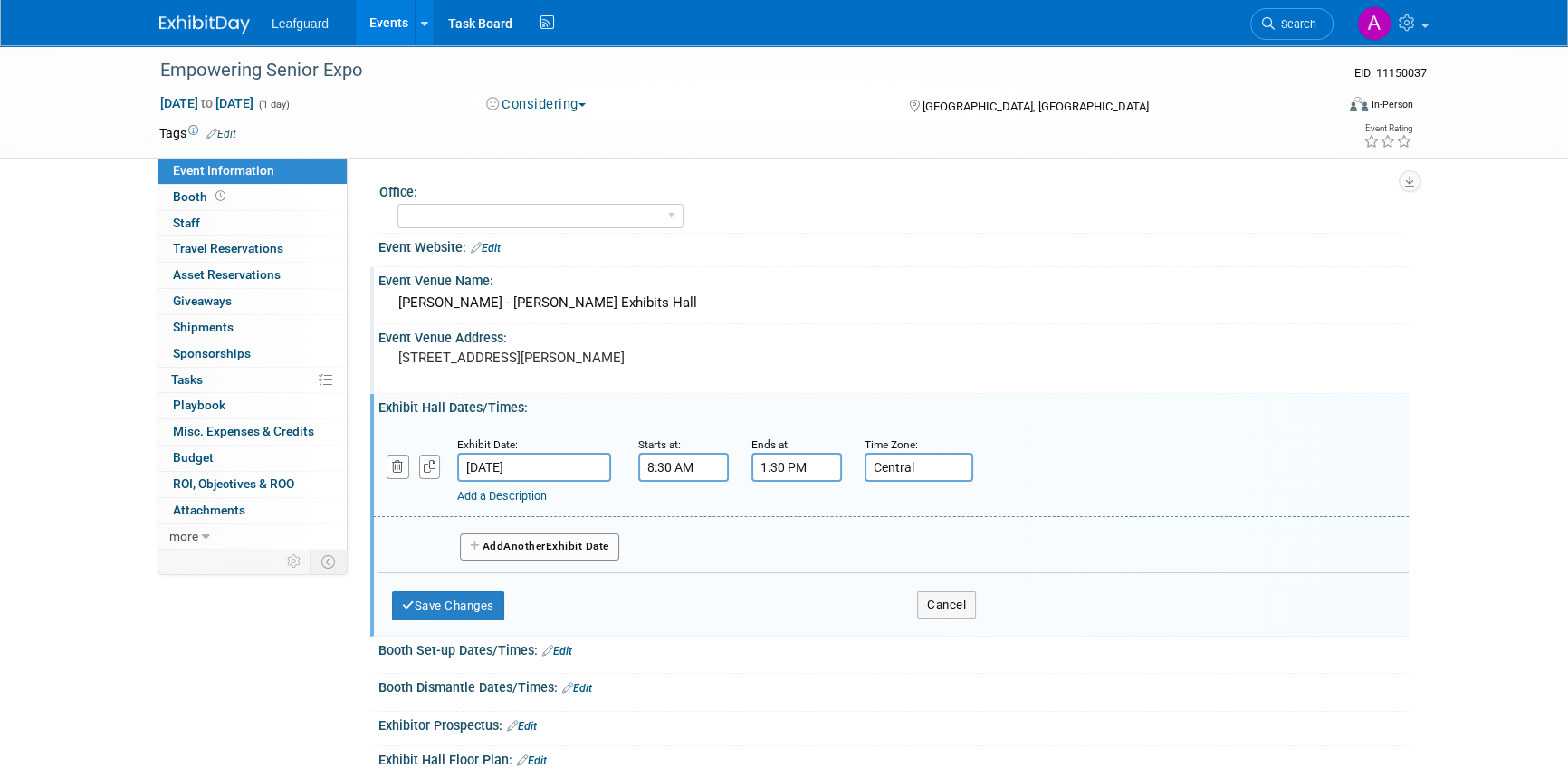
type input "Central"
click at [476, 627] on div "Exhibit Date: Oct 2, 2025 Starts at: 8:30 AM Ends at: 1:30 PM Time Zone: Apply …" at bounding box center [893, 523] width 1030 height 215
click at [472, 614] on button "Save Changes" at bounding box center [448, 605] width 112 height 29
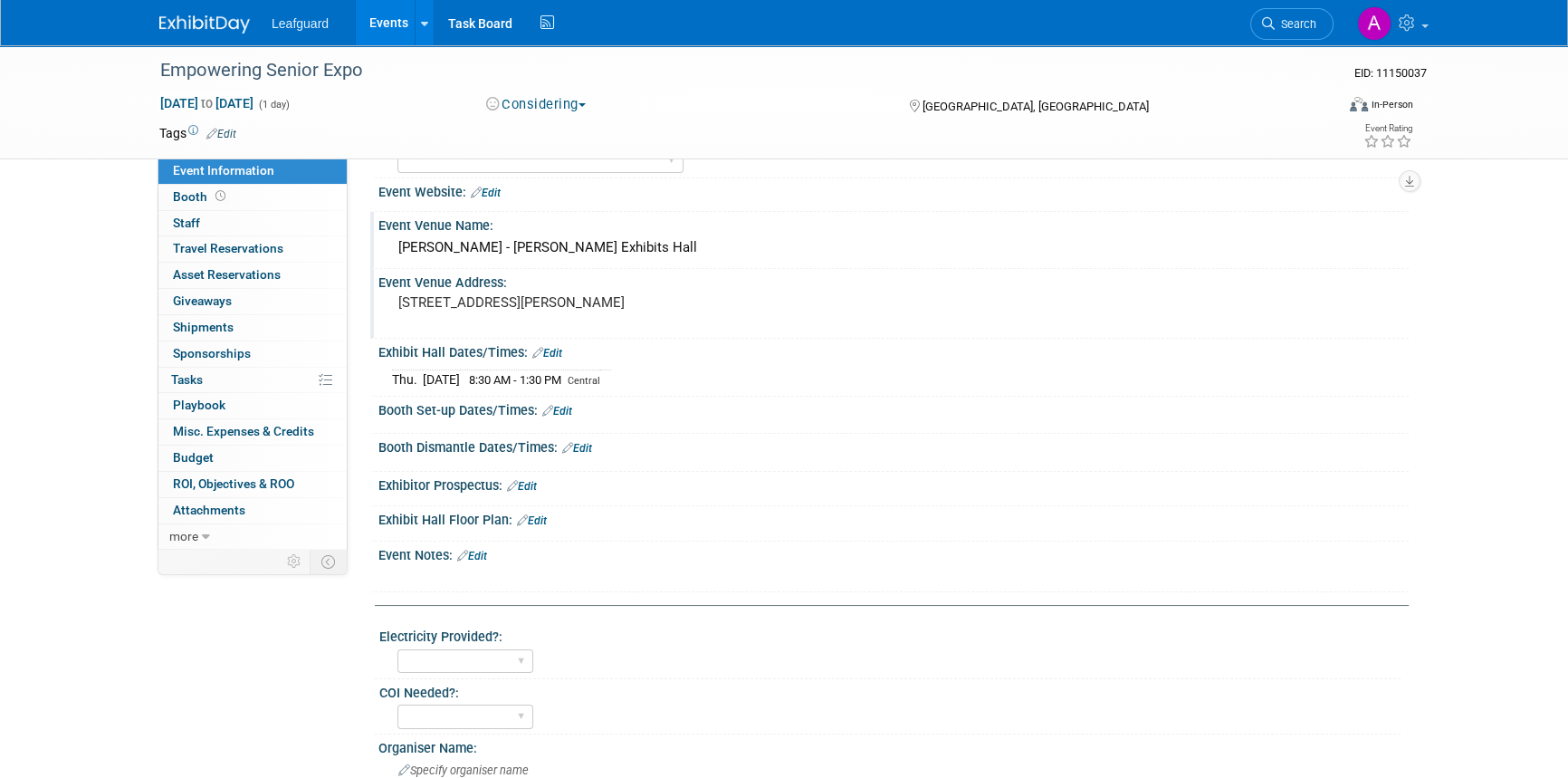
scroll to position [164, 0]
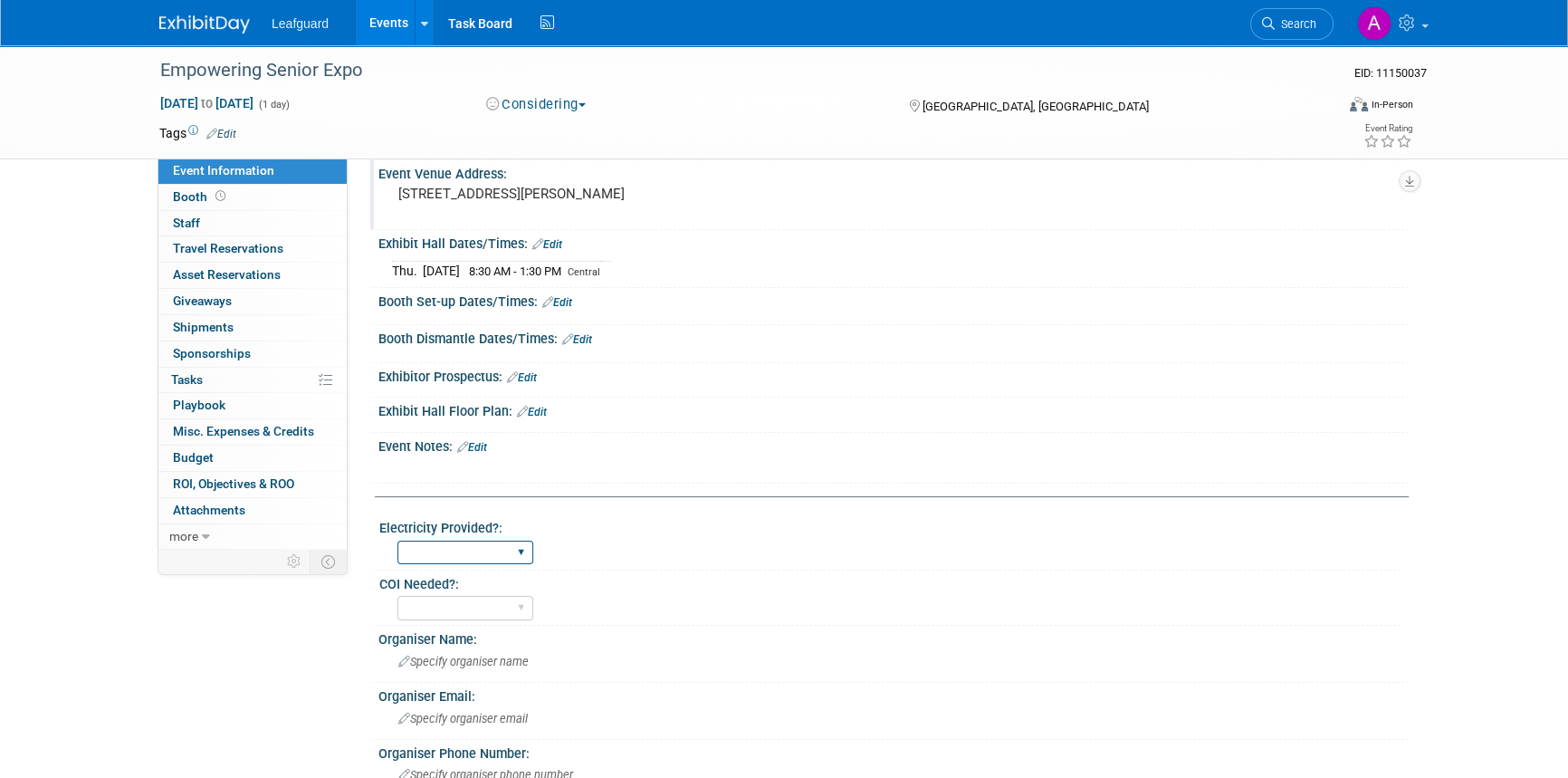
click at [505, 550] on select "Yes No" at bounding box center [464, 552] width 136 height 24
select select "No"
click at [397, 540] on select "Yes No" at bounding box center [464, 552] width 136 height 24
click at [447, 613] on select "Yes No" at bounding box center [464, 608] width 136 height 24
select select "No"
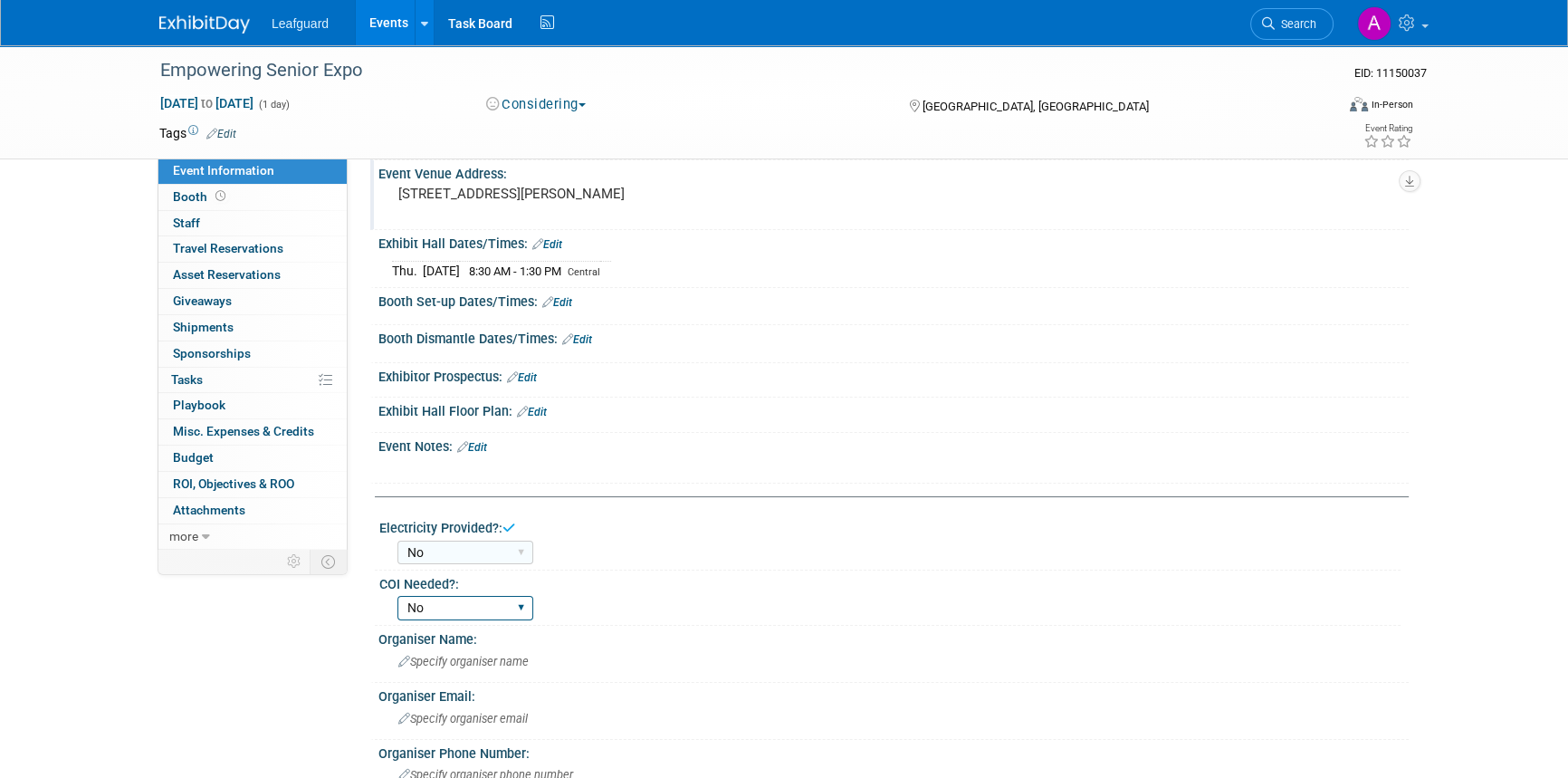
click at [397, 595] on select "Yes No" at bounding box center [464, 608] width 136 height 24
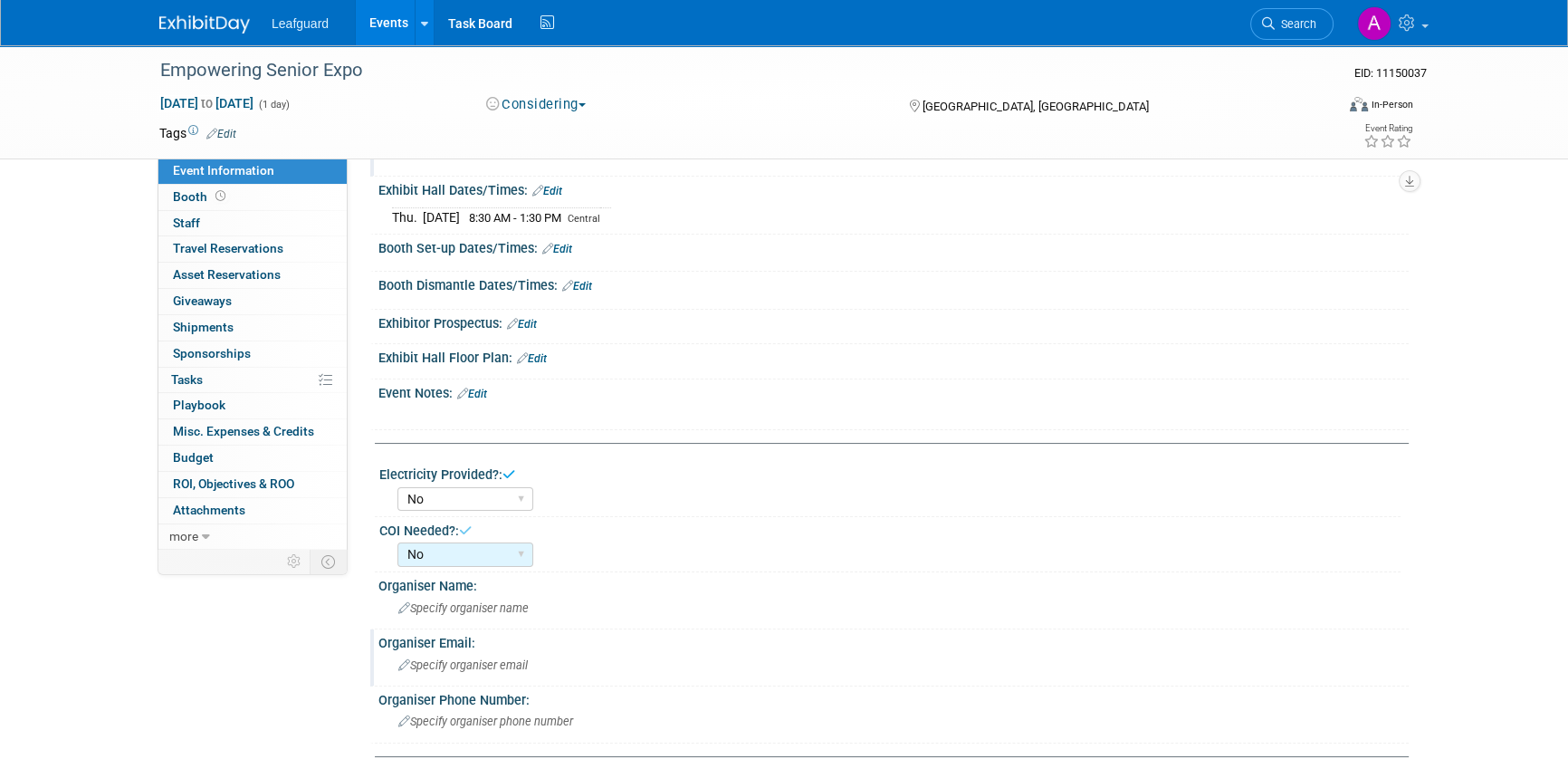
scroll to position [246, 0]
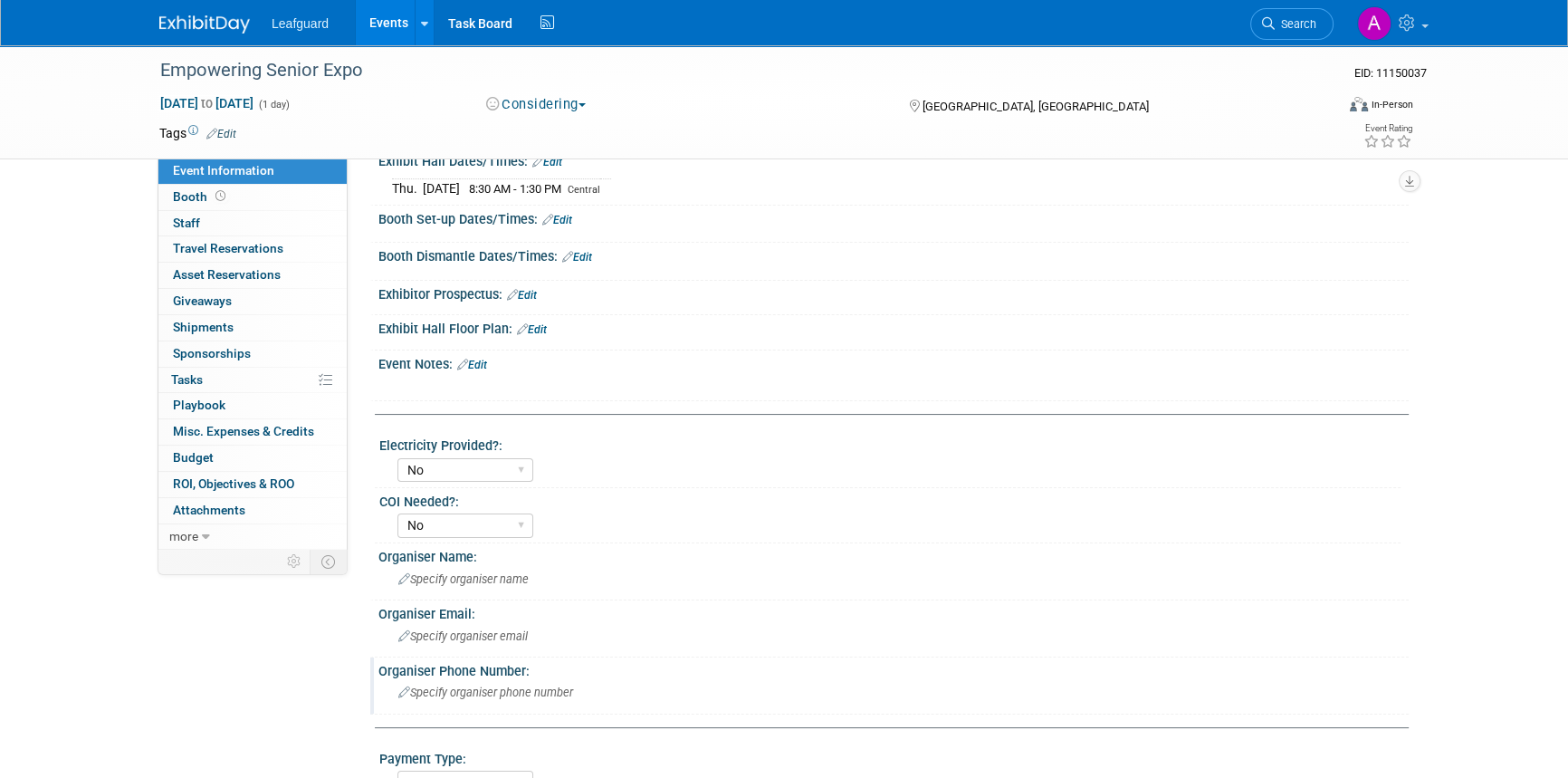
click at [442, 691] on span "Specify organiser phone number" at bounding box center [485, 692] width 175 height 14
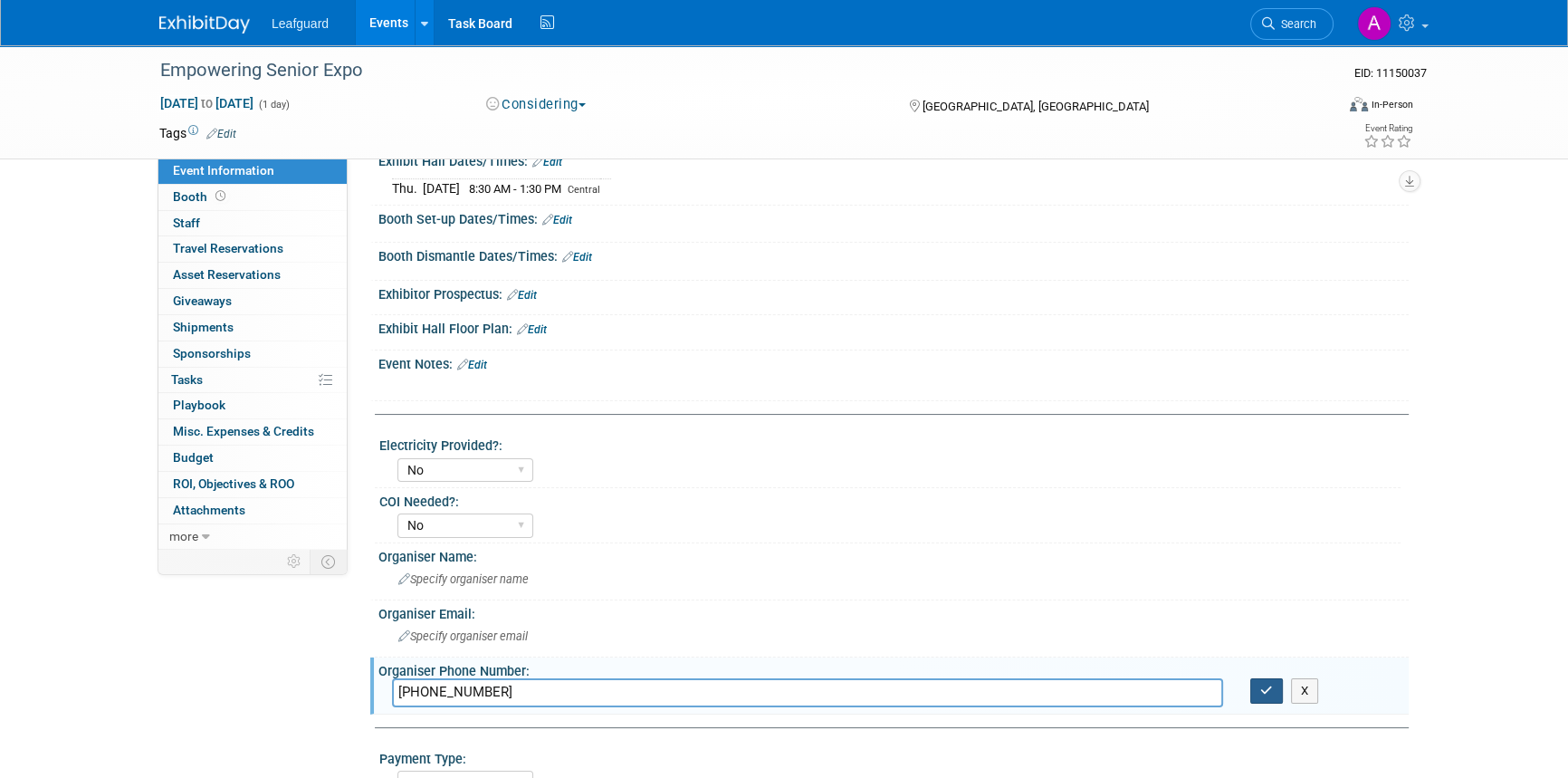
type input "817-248-6295"
click at [1258, 697] on button "button" at bounding box center [1266, 690] width 33 height 25
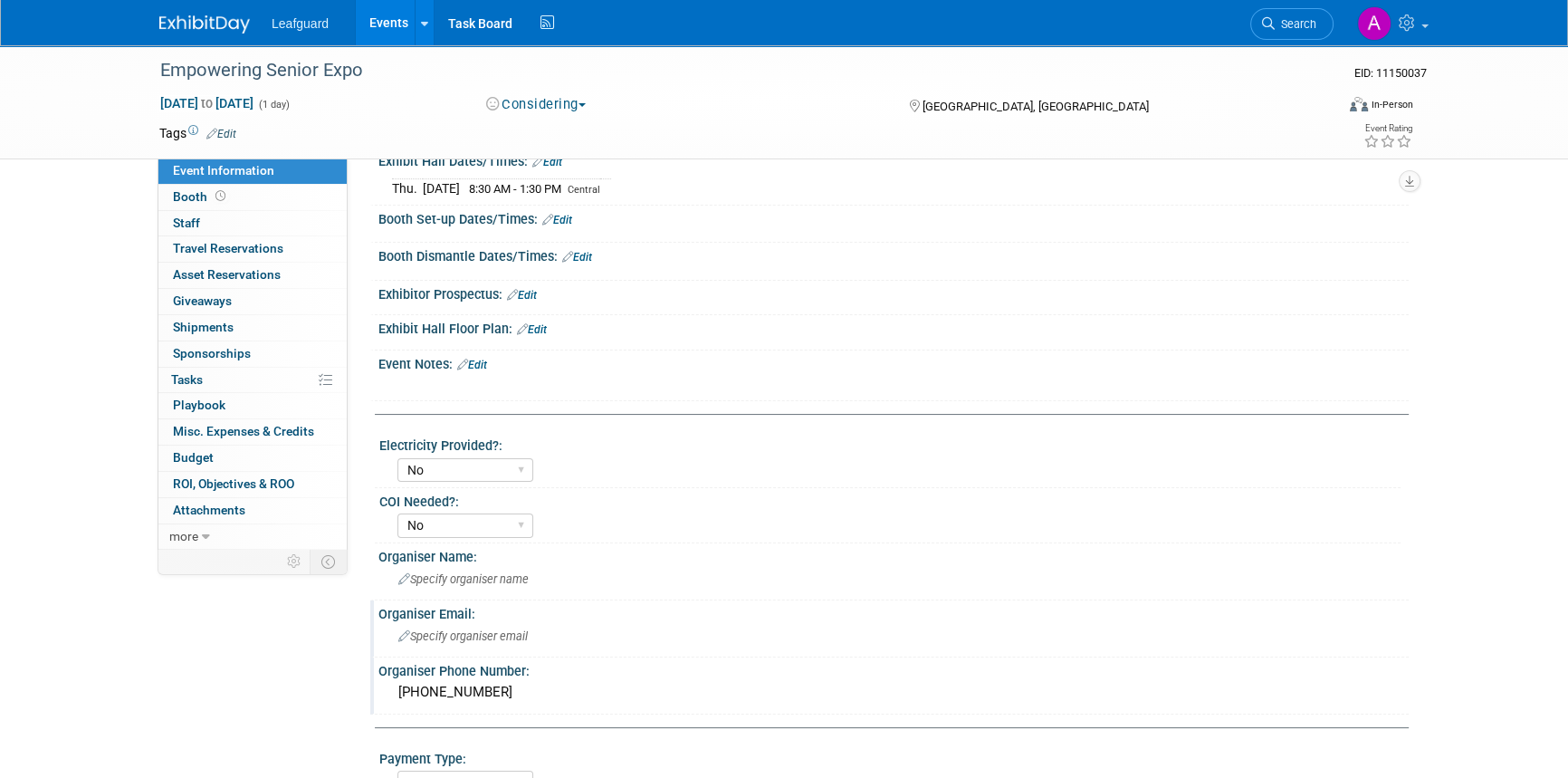
click at [471, 639] on span "Specify organiser email" at bounding box center [462, 636] width 129 height 14
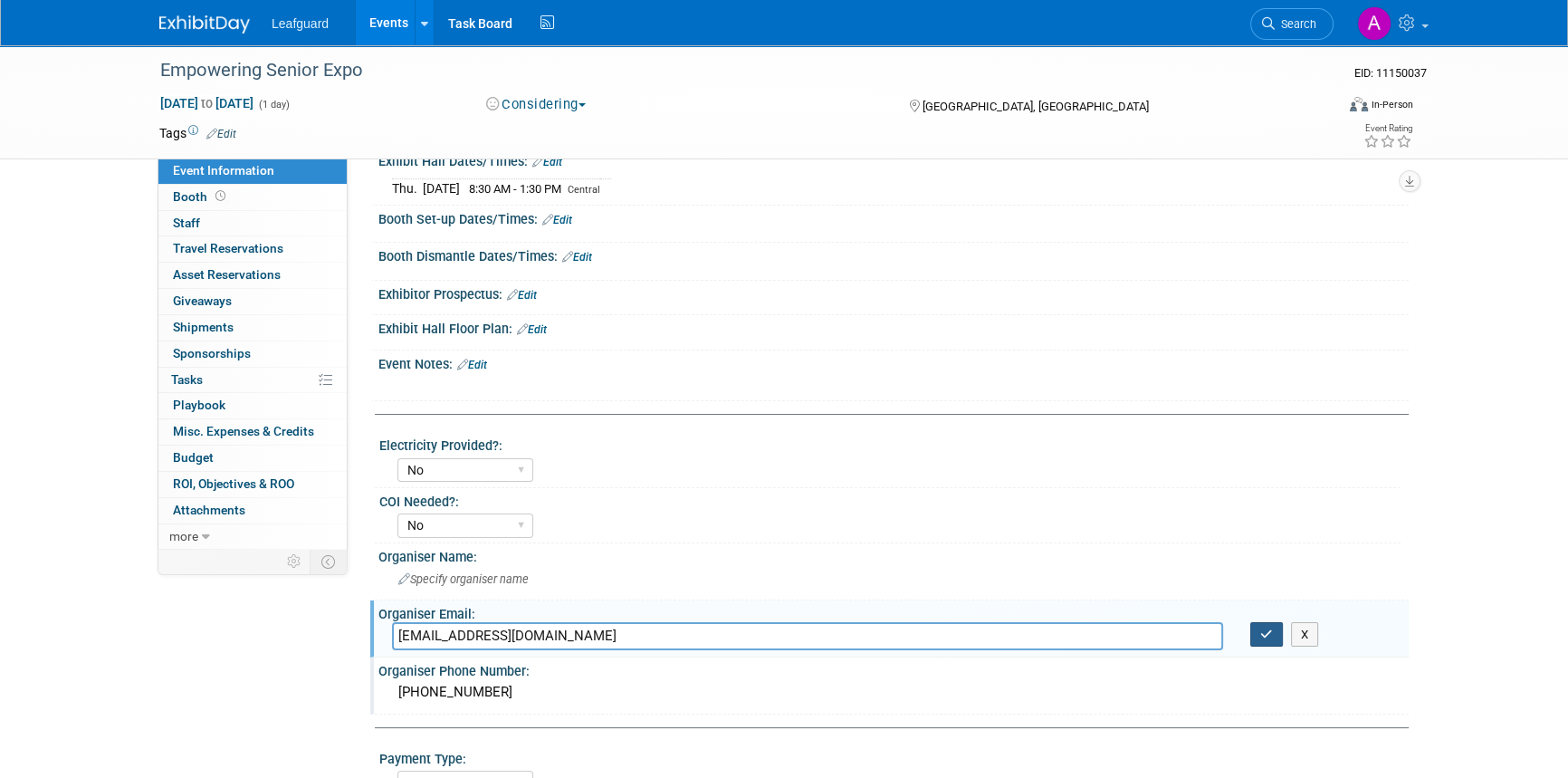
type input "empoweringseniors@tarrantcountytx.gov"
click at [1255, 630] on button "button" at bounding box center [1266, 634] width 33 height 25
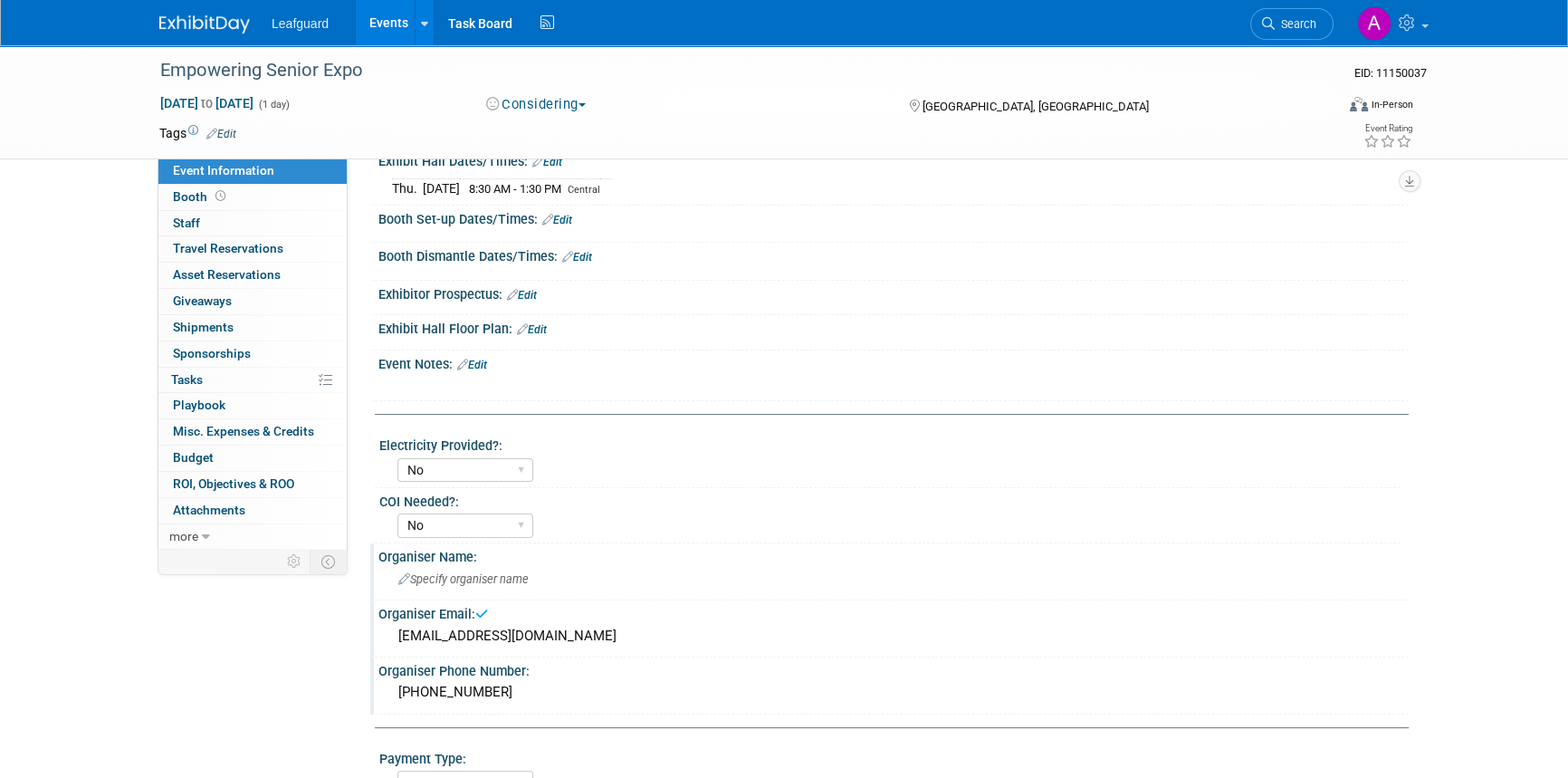
click at [452, 567] on div "Specify organiser name" at bounding box center [893, 579] width 1003 height 28
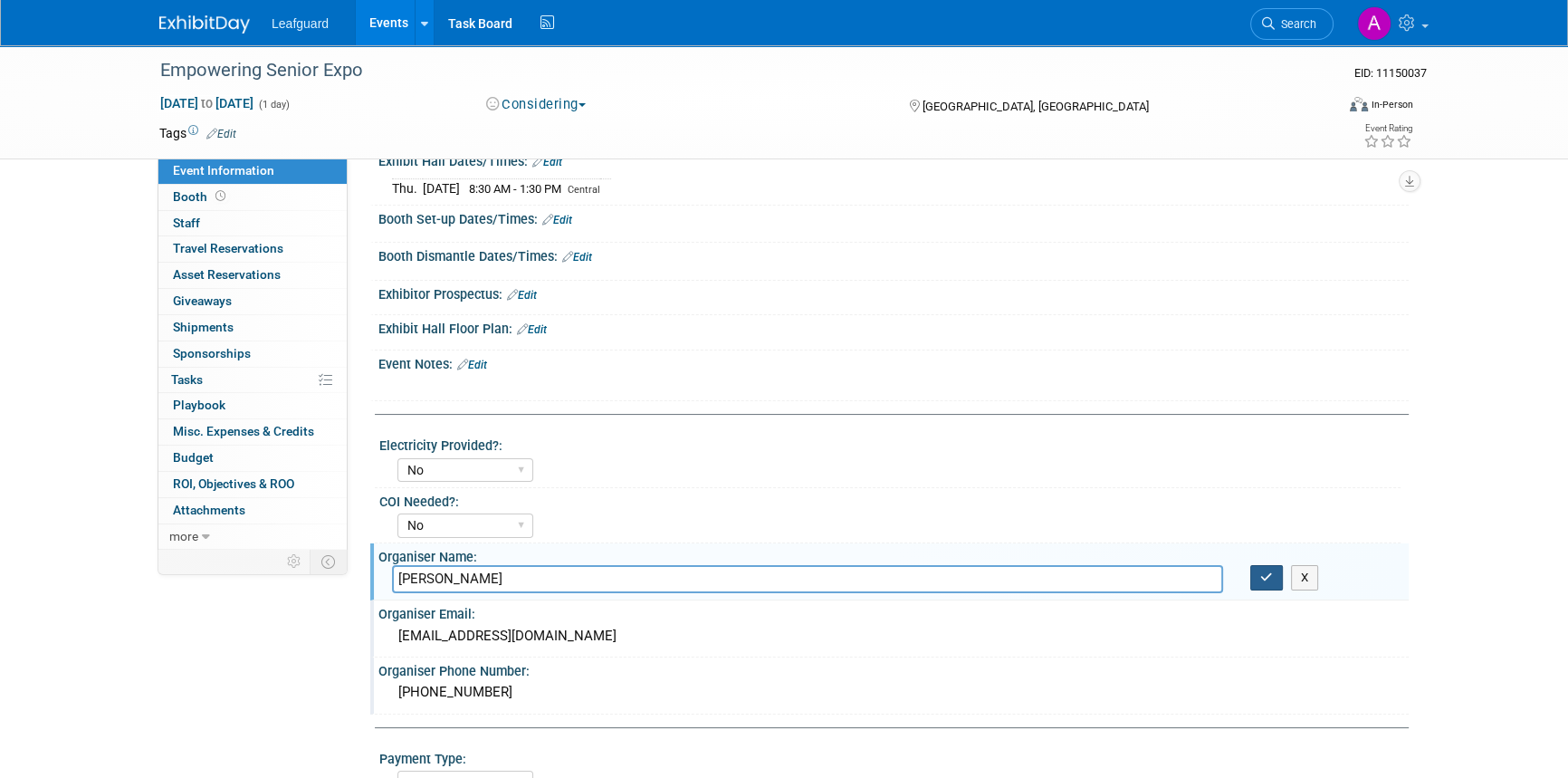
type input "Mary"
click at [1253, 575] on button "button" at bounding box center [1266, 577] width 33 height 25
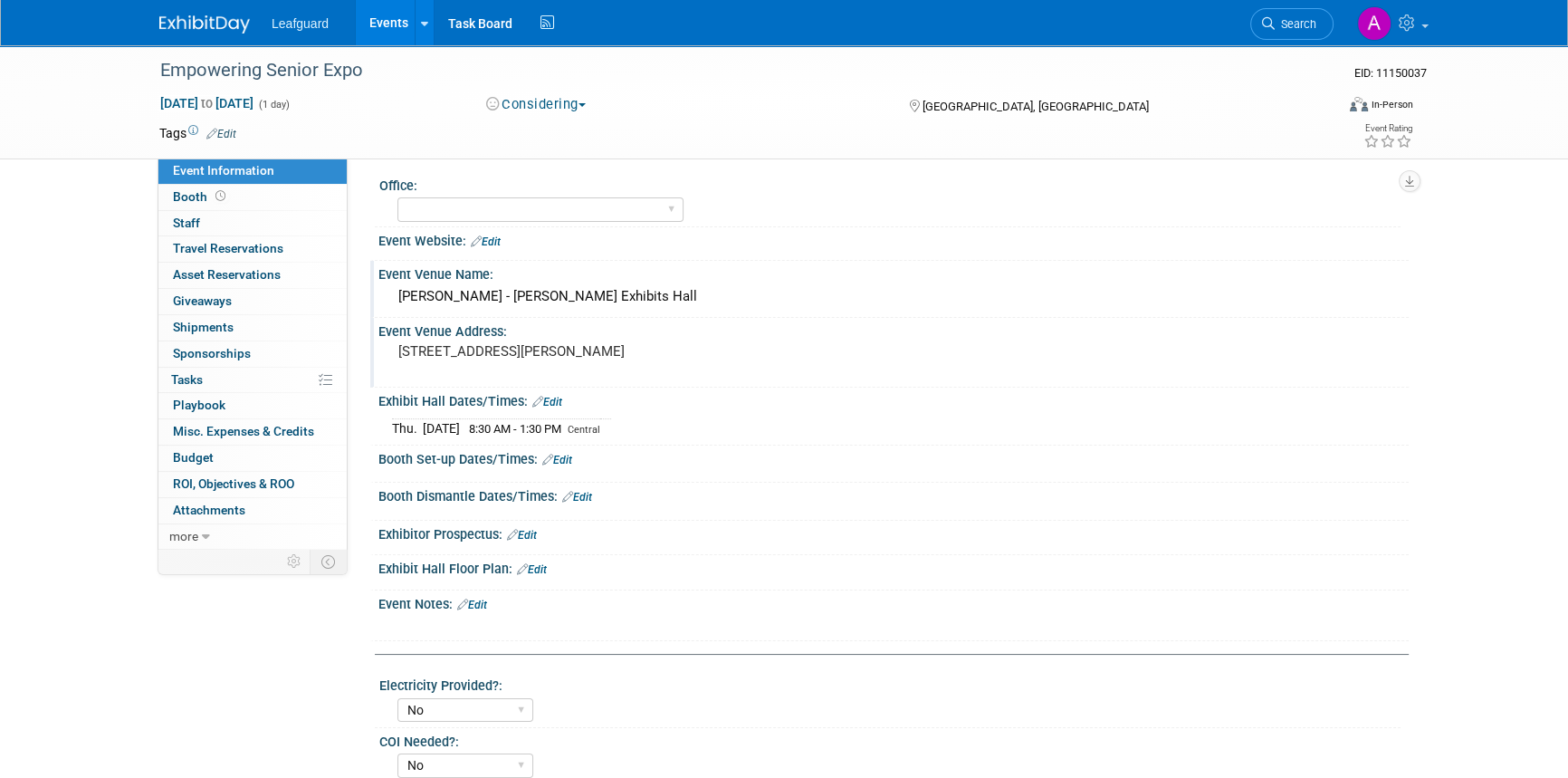
scroll to position [0, 0]
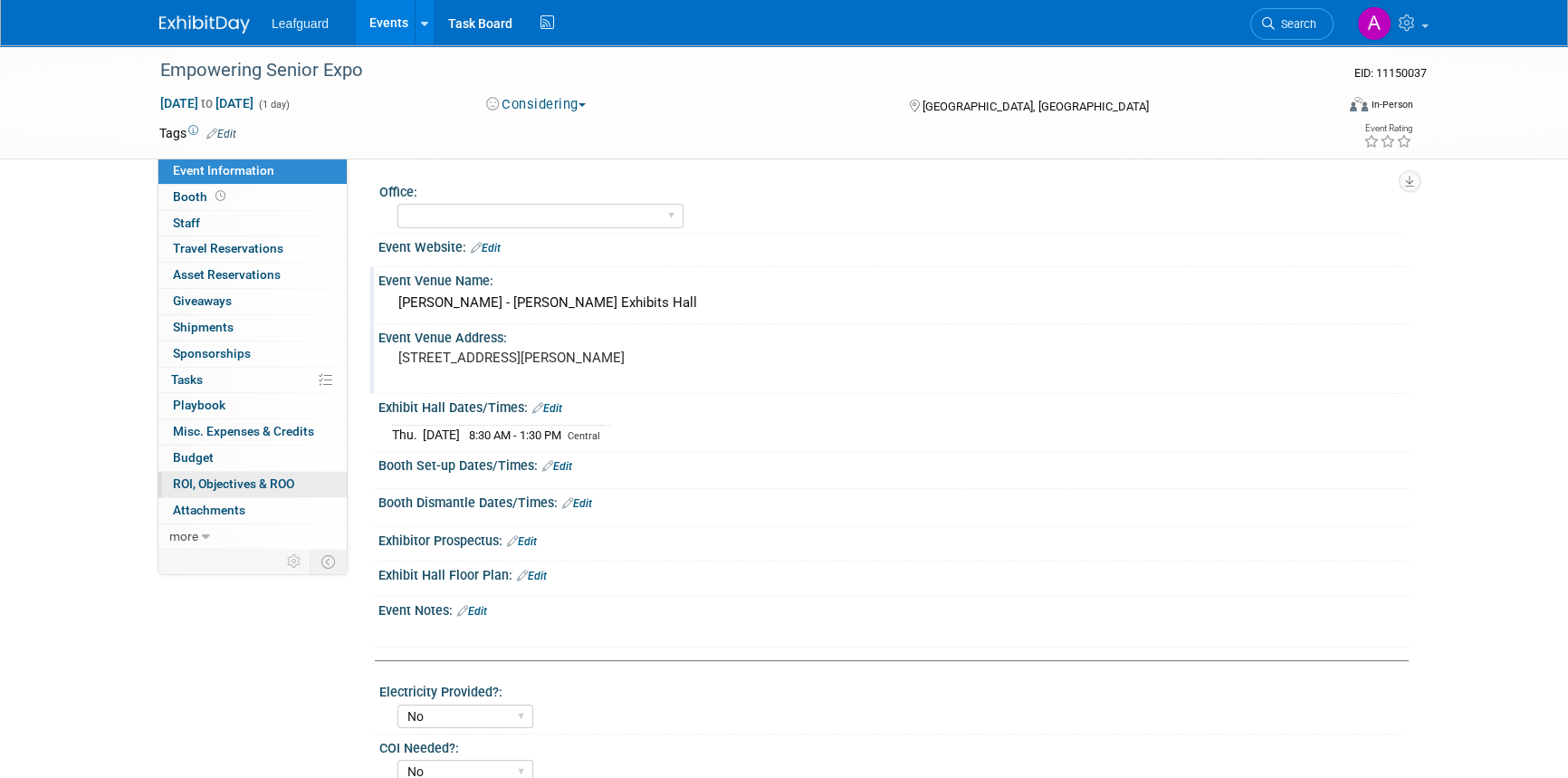
click at [239, 481] on span "ROI, Objectives & ROO 0" at bounding box center [234, 483] width 122 height 14
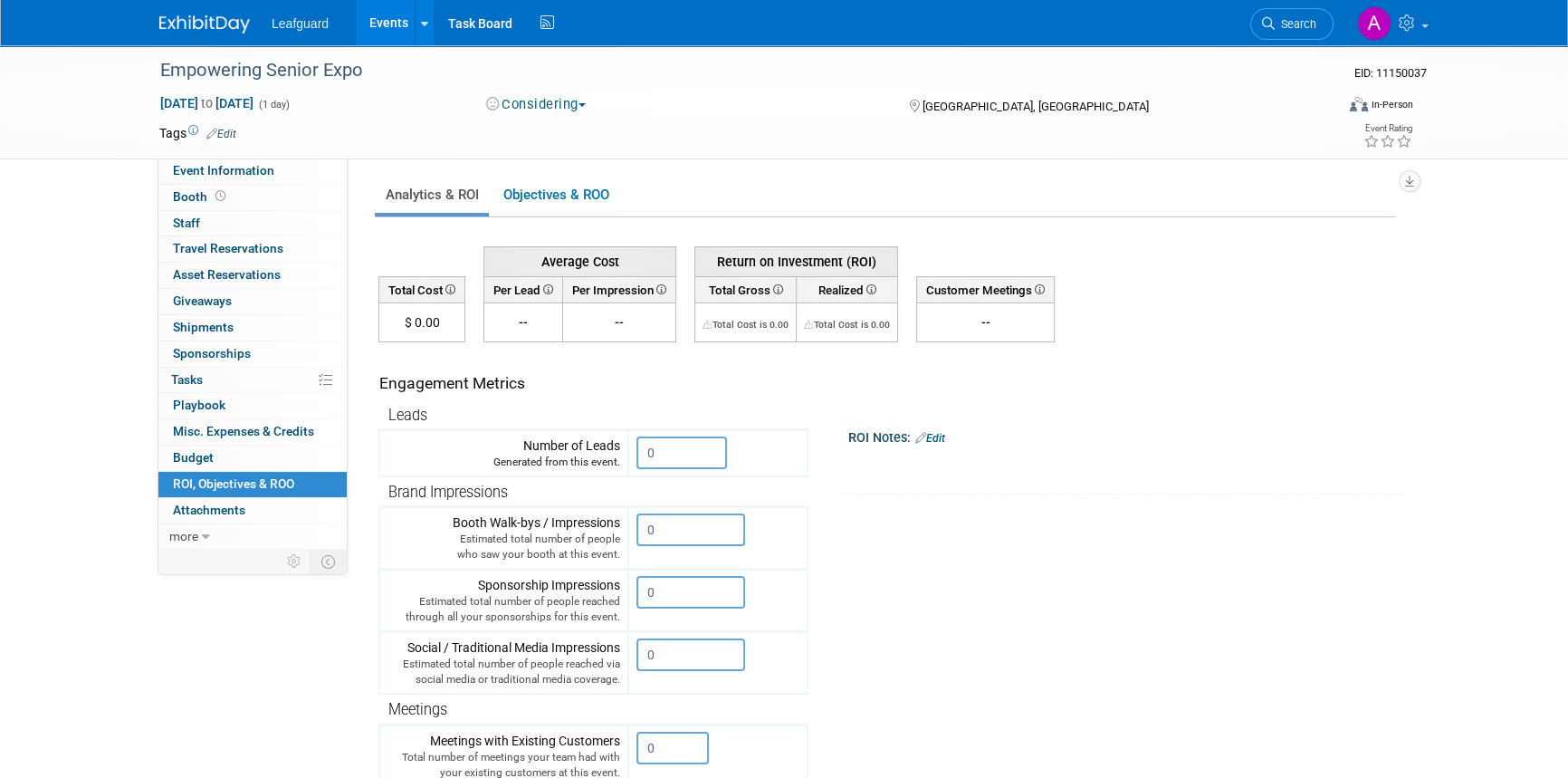
click at [421, 315] on td "$ 0.00" at bounding box center [422, 323] width 86 height 39
click at [207, 430] on span "Misc. Expenses & Credits 0" at bounding box center [243, 431] width 141 height 14
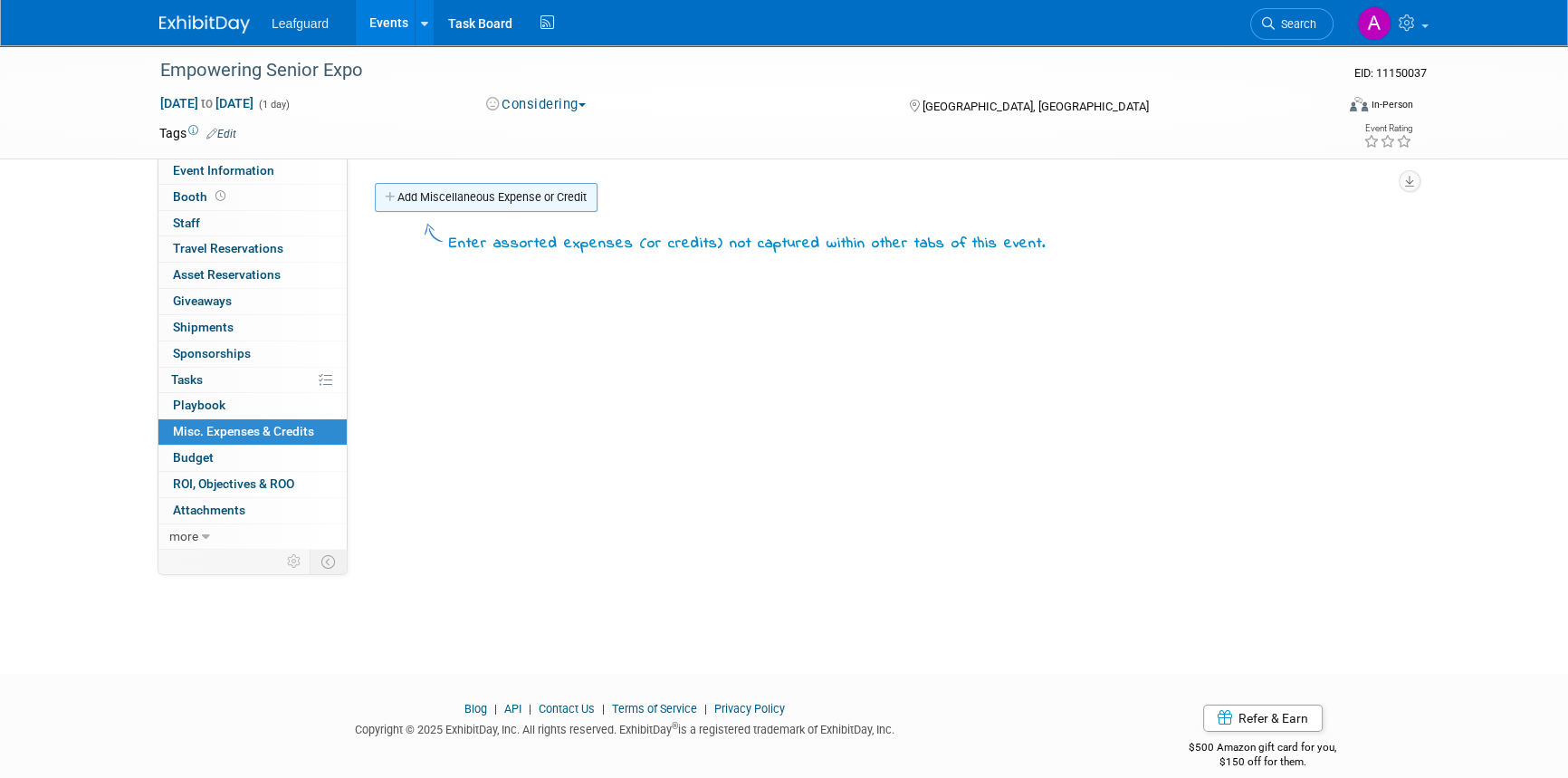
click at [494, 198] on link "Add Miscellaneous Expense or Credit" at bounding box center [486, 197] width 223 height 29
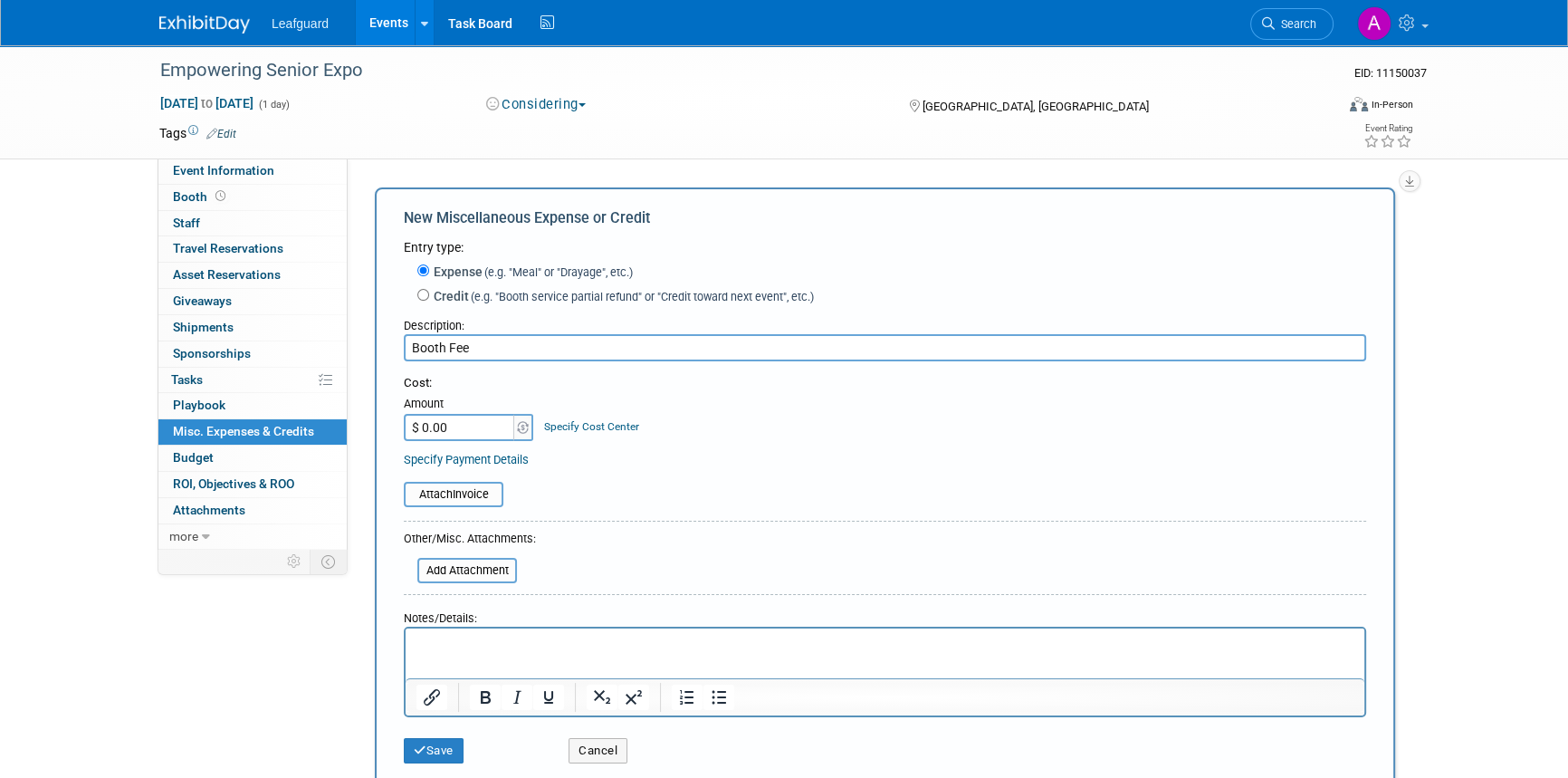
type input "Booth Fee"
click at [460, 436] on input "$ 0.00" at bounding box center [460, 427] width 113 height 27
type input "$ 350.00"
click at [440, 760] on button "Save" at bounding box center [433, 750] width 60 height 25
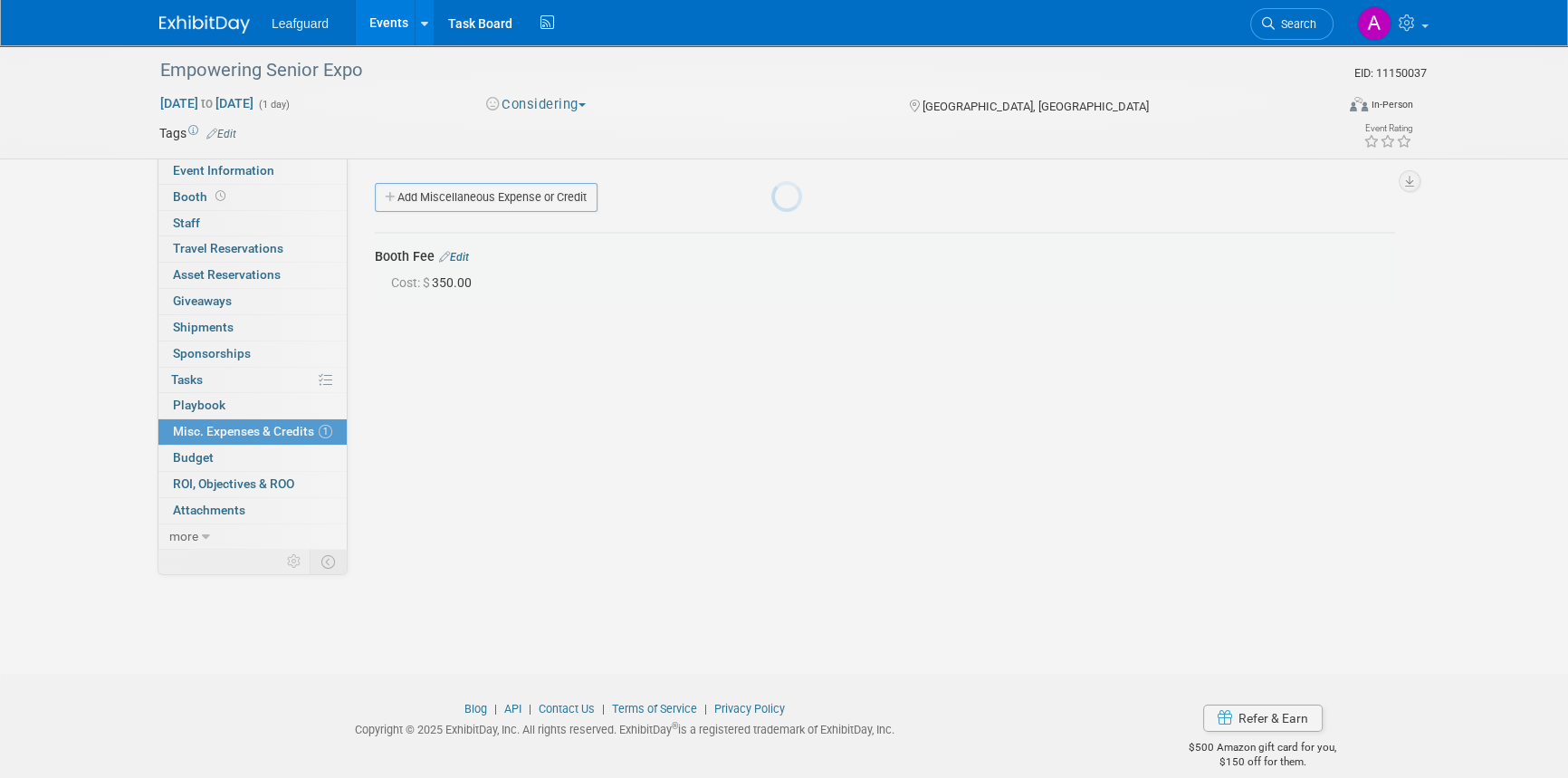
scroll to position [22, 0]
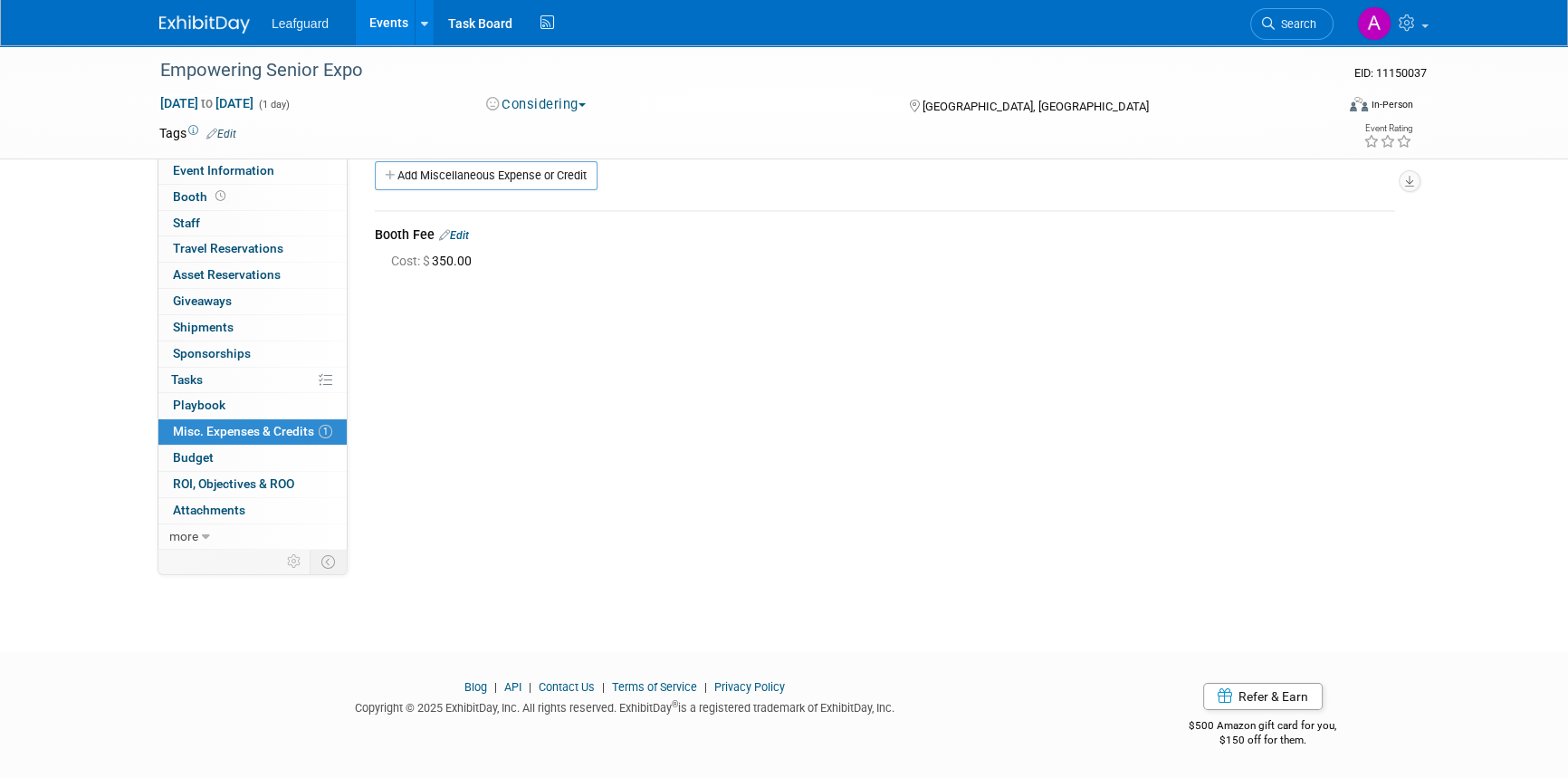
click at [567, 98] on button "Considering" at bounding box center [535, 105] width 113 height 19
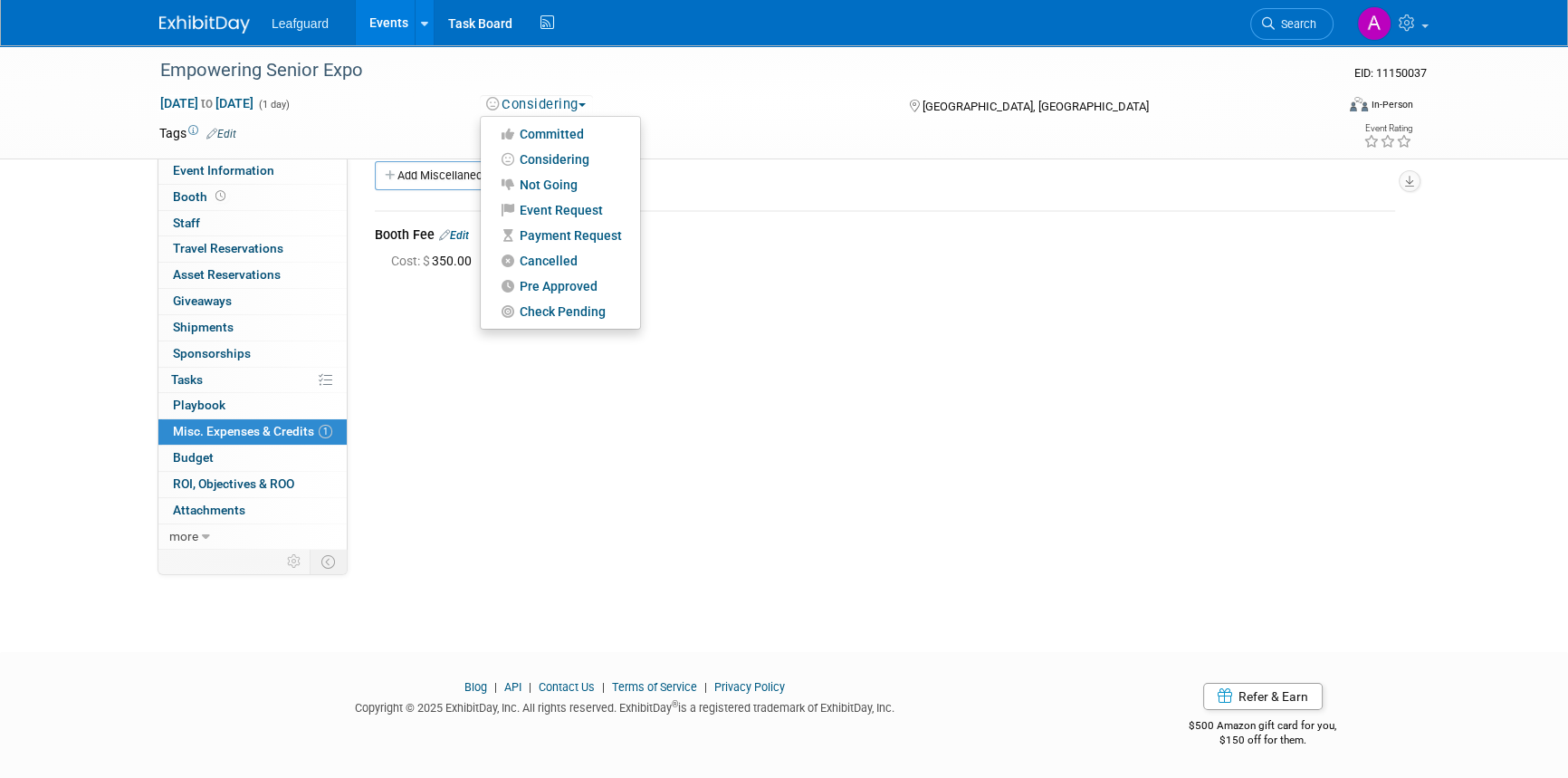
click at [567, 98] on button "Considering" at bounding box center [535, 105] width 113 height 19
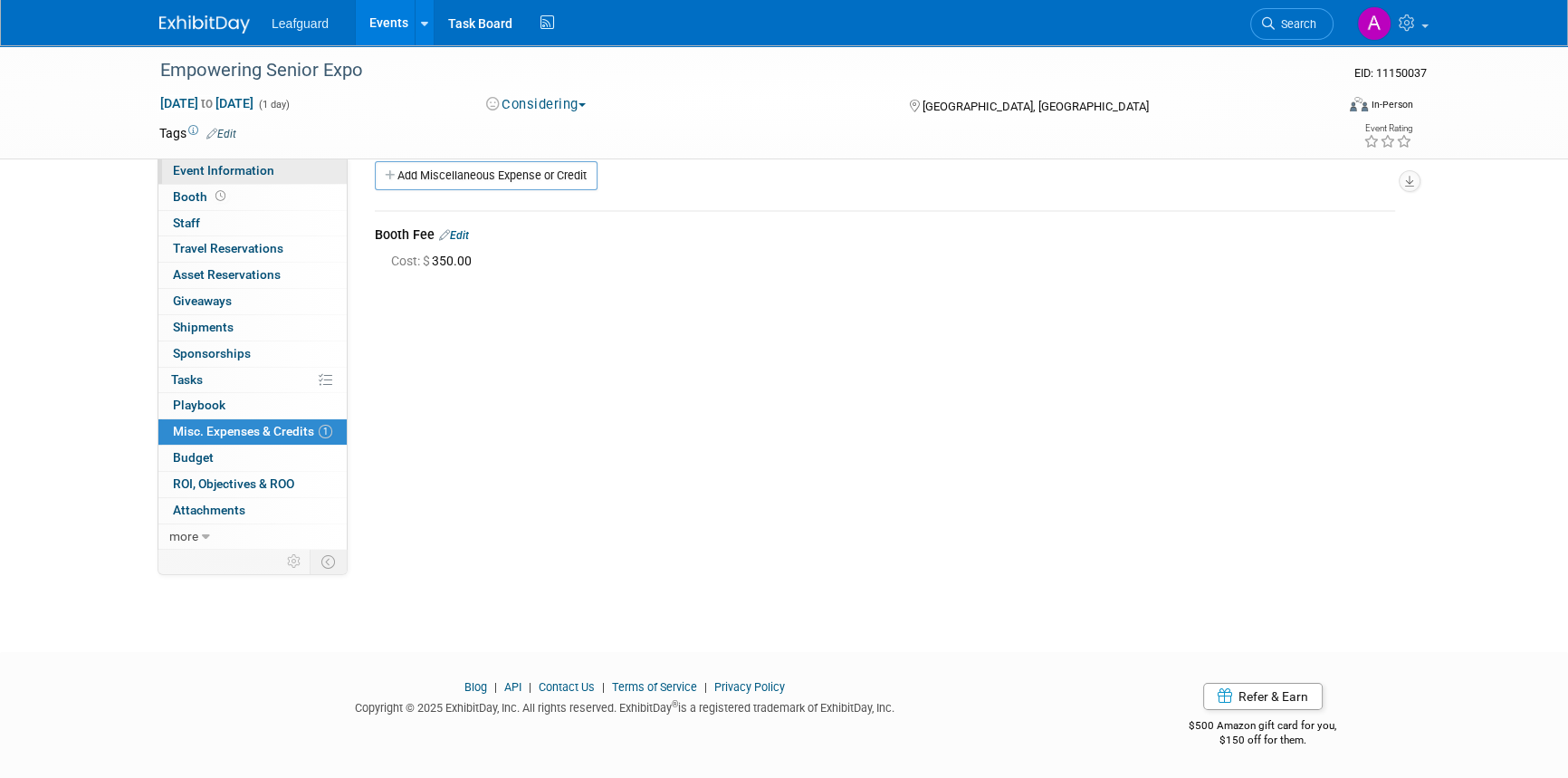
click at [191, 174] on span "Event Information" at bounding box center [224, 169] width 101 height 14
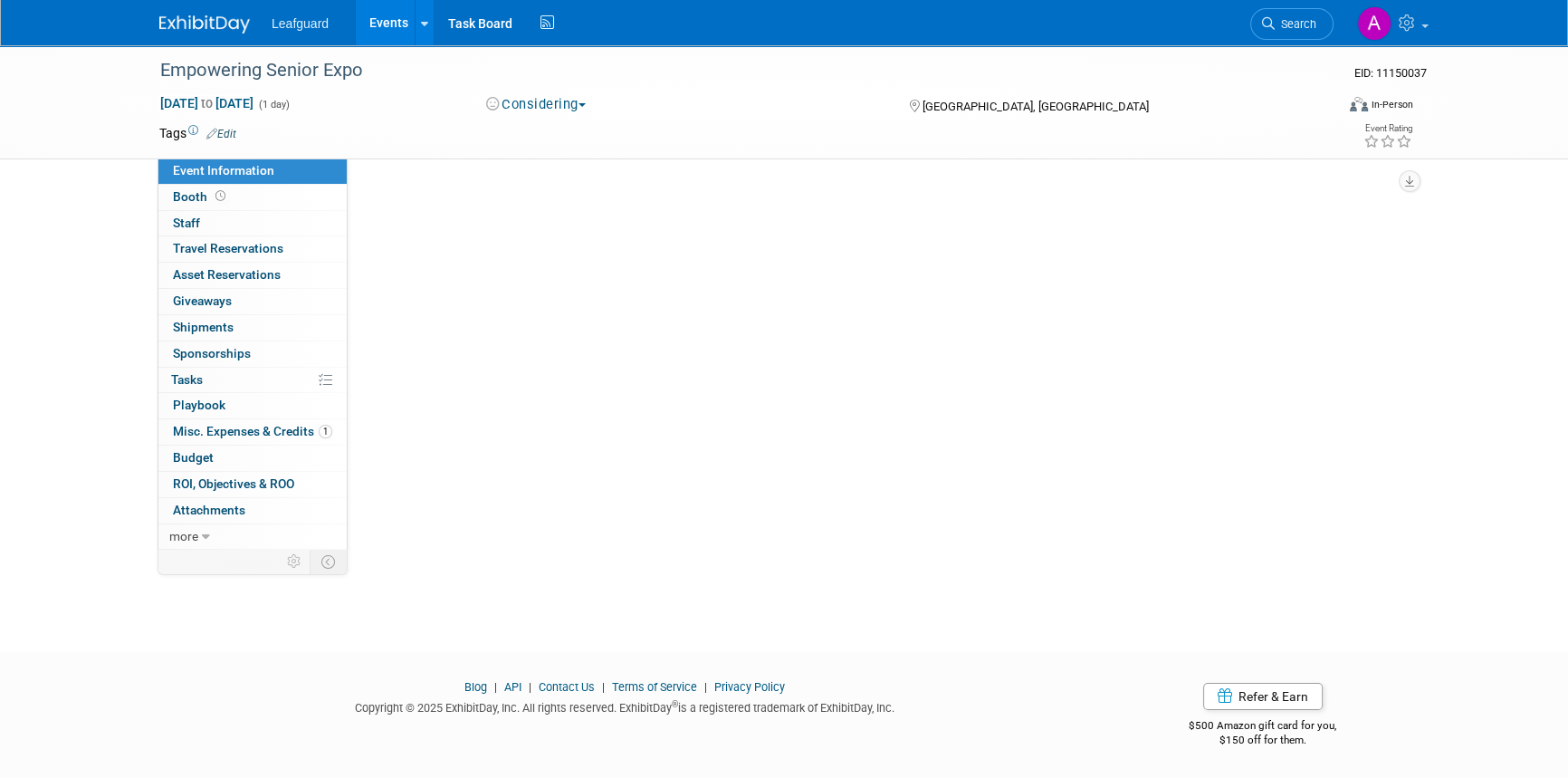
scroll to position [0, 0]
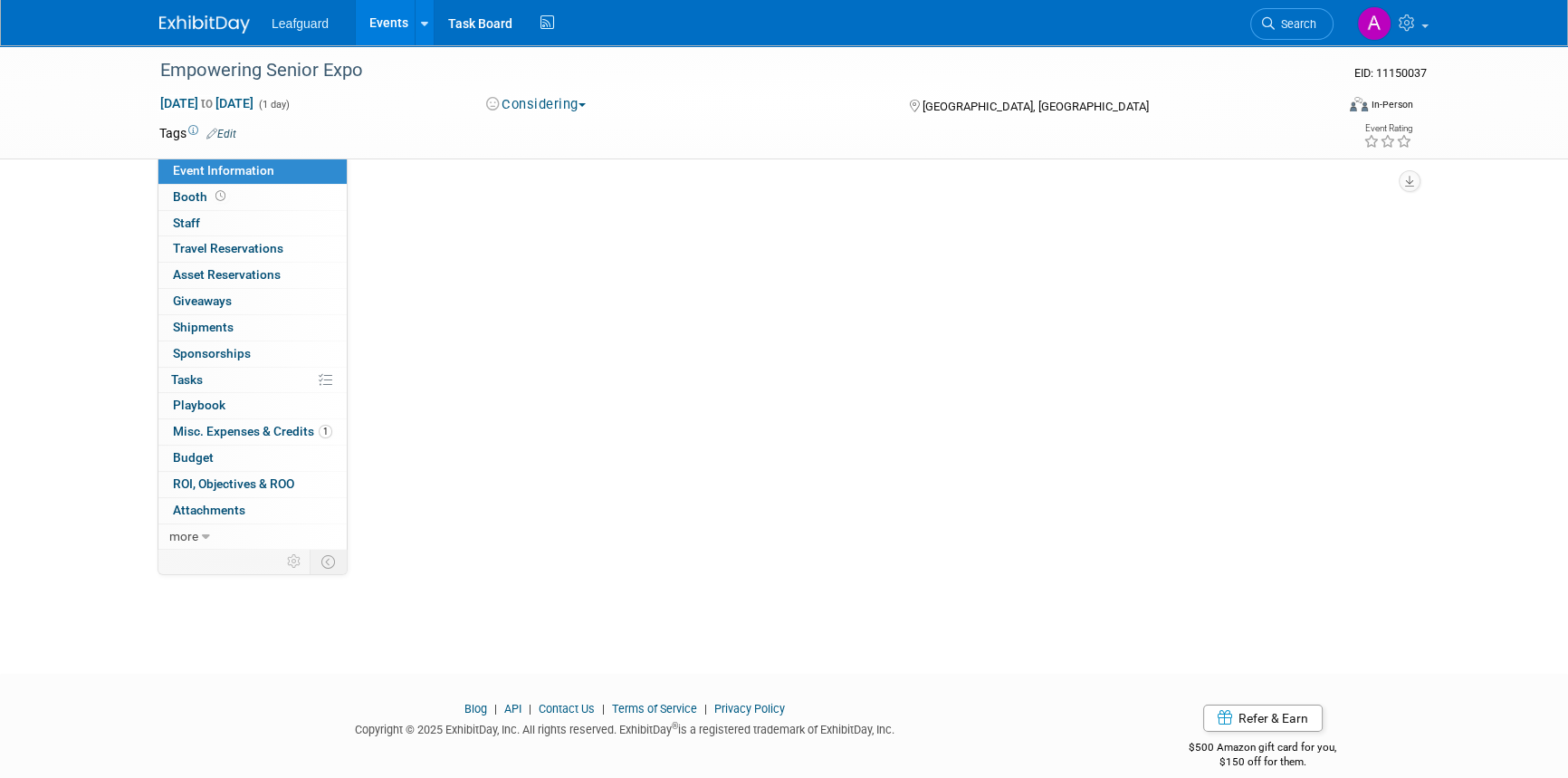
select select "Dallas"
select select "No"
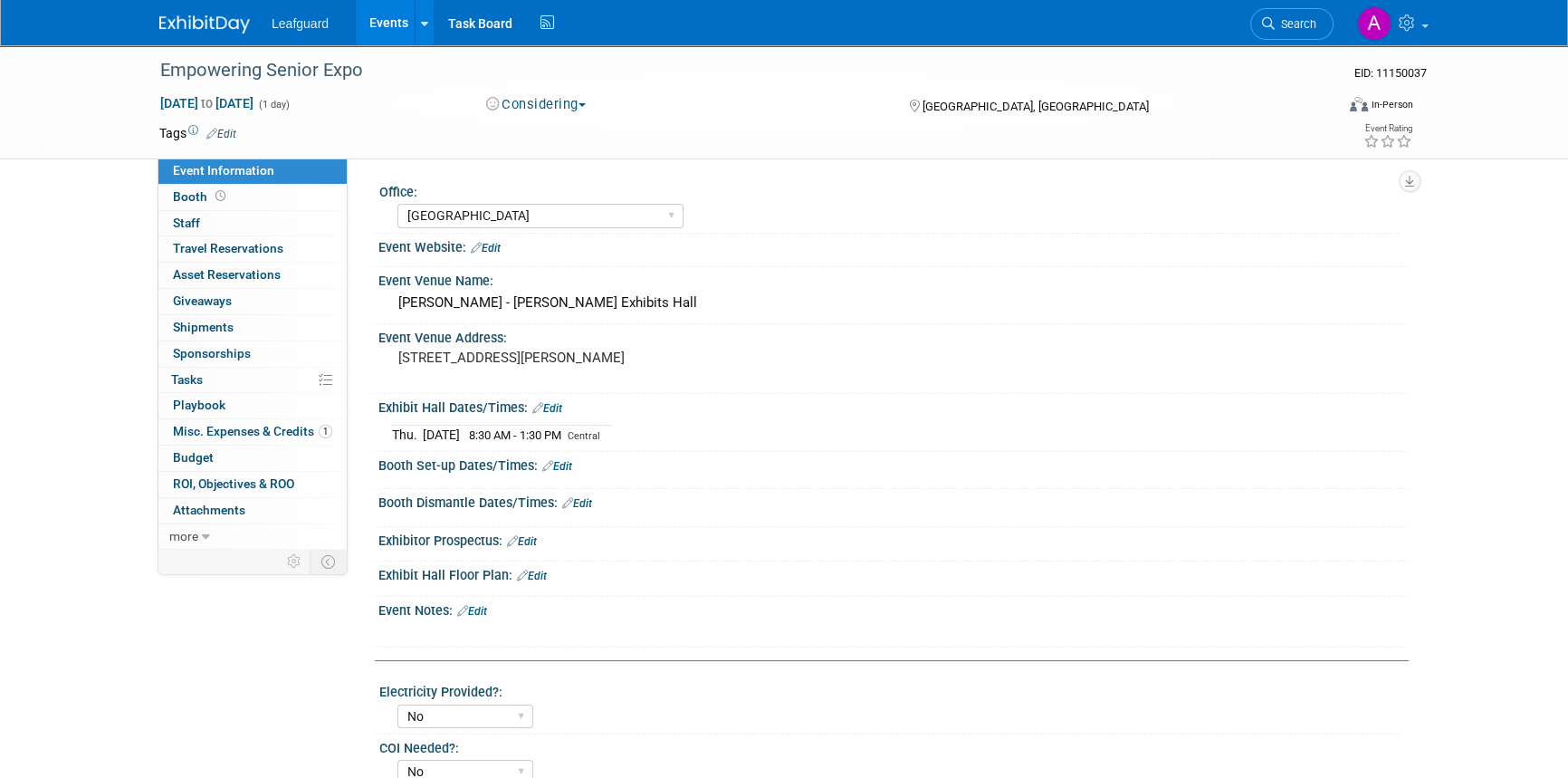
click at [479, 610] on link "Edit" at bounding box center [472, 611] width 30 height 13
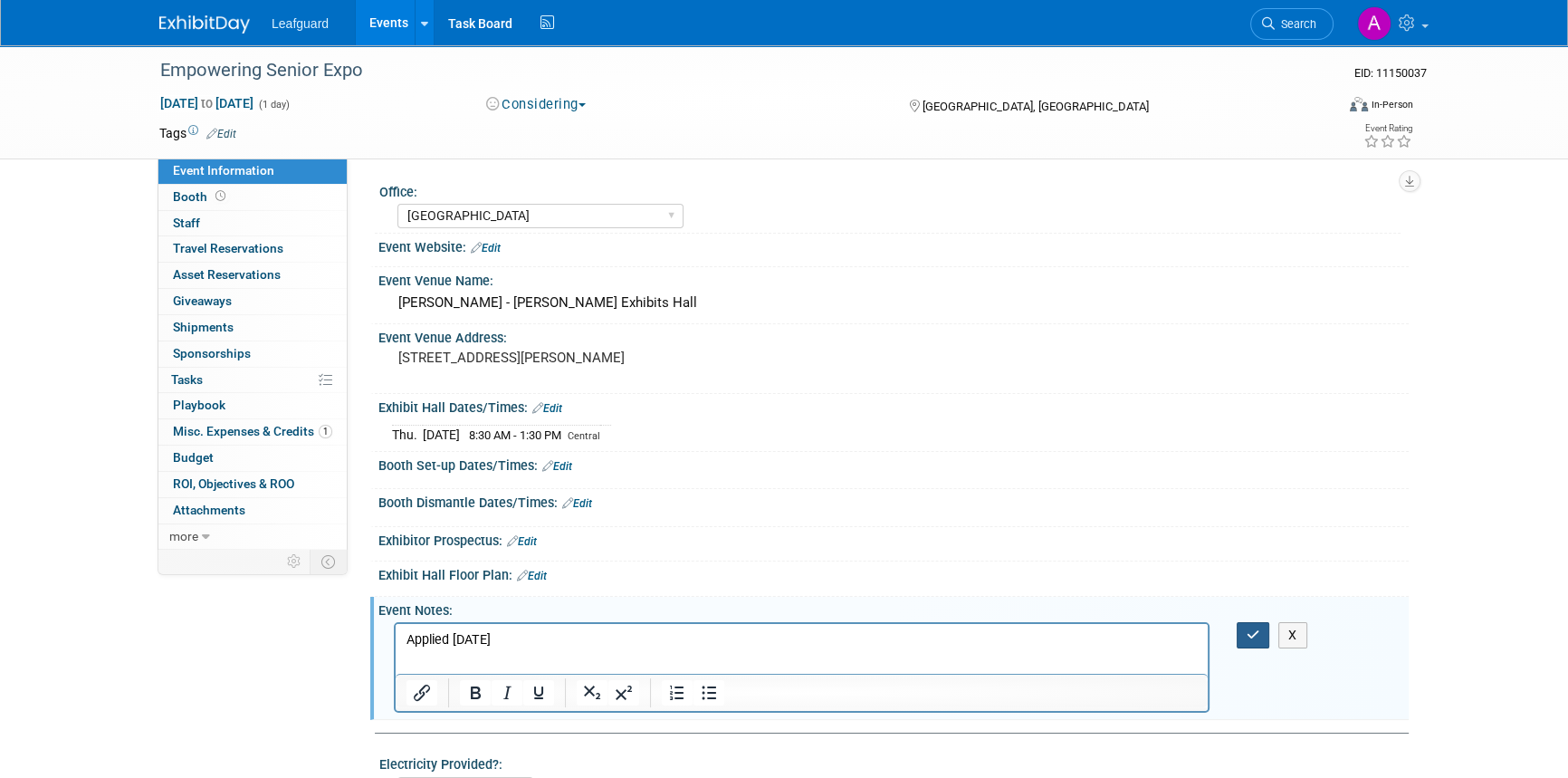
click at [1253, 628] on icon "button" at bounding box center [1253, 635] width 14 height 13
